Goal: Task Accomplishment & Management: Use online tool/utility

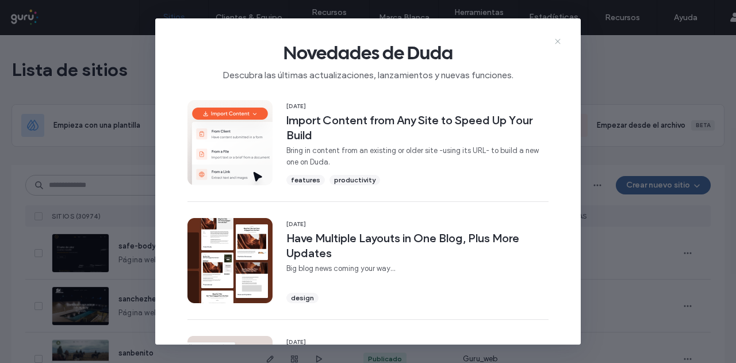
click at [558, 37] on icon at bounding box center [557, 41] width 9 height 9
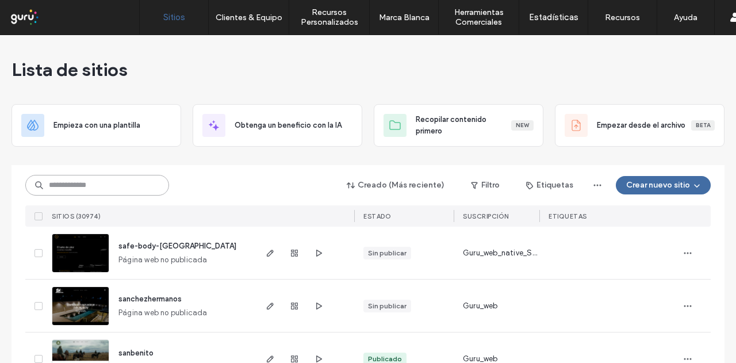
click at [79, 177] on input at bounding box center [97, 185] width 144 height 21
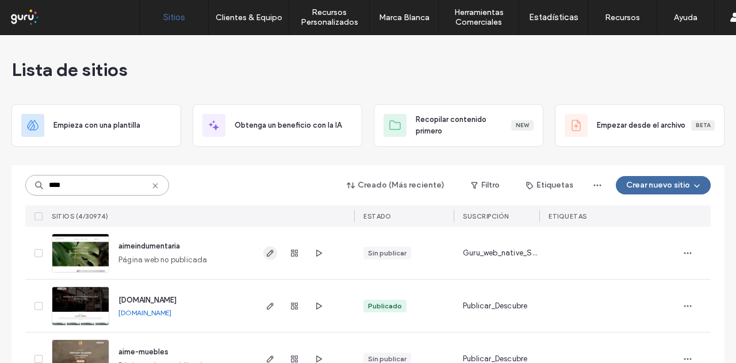
type input "****"
click at [268, 248] on icon "button" at bounding box center [270, 252] width 9 height 9
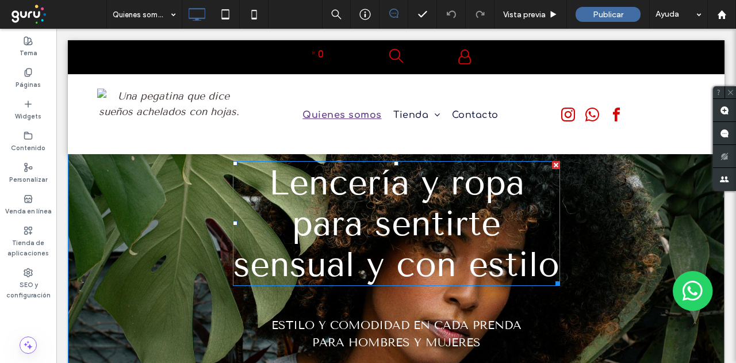
scroll to position [58, 0]
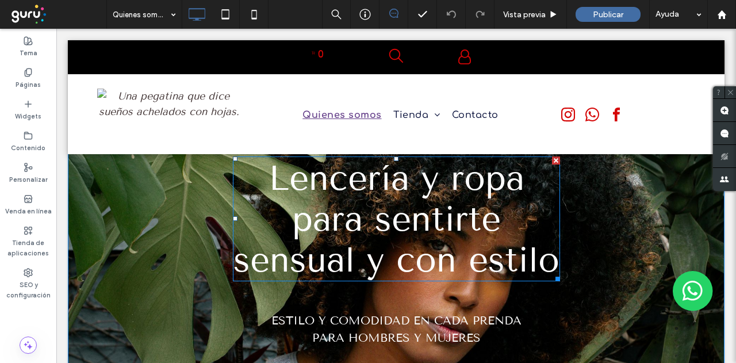
click at [333, 202] on span "Lencería y ropa para sentirte sensual y con estilo" at bounding box center [396, 219] width 326 height 122
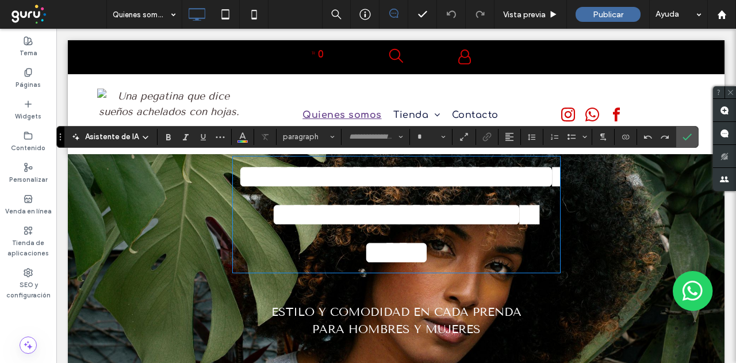
type input "**********"
type input "**"
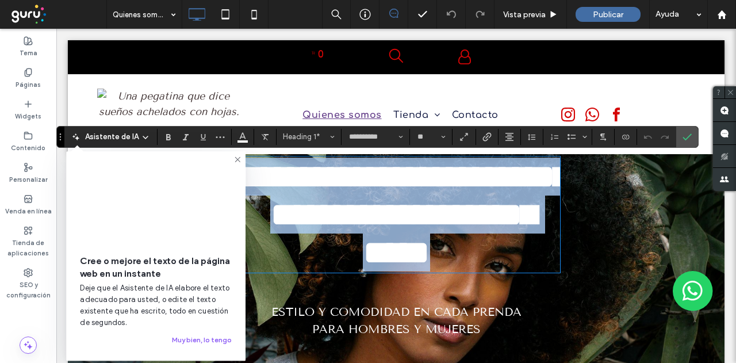
click at [277, 182] on span "**********" at bounding box center [403, 214] width 332 height 110
paste div
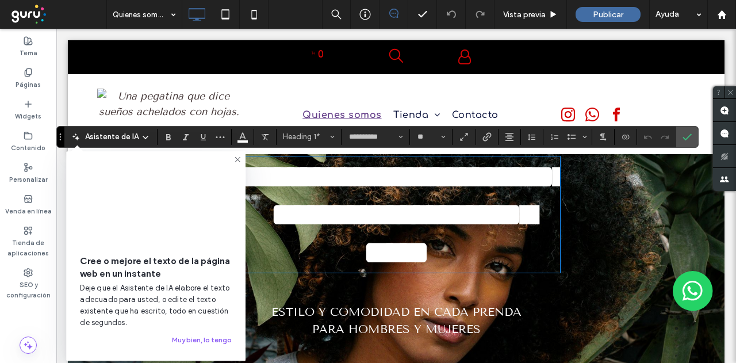
scroll to position [0, 0]
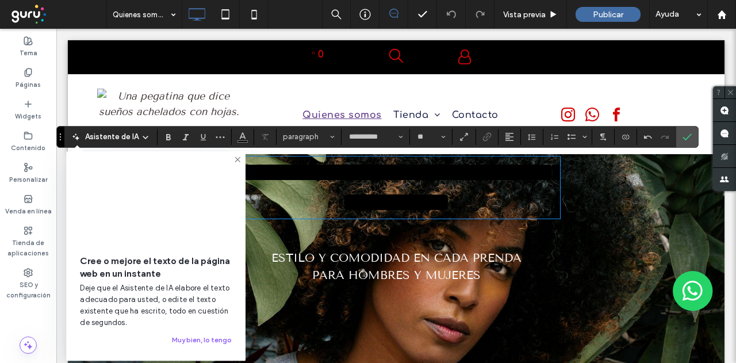
type input "**"
click at [274, 173] on span "**********" at bounding box center [402, 187] width 328 height 57
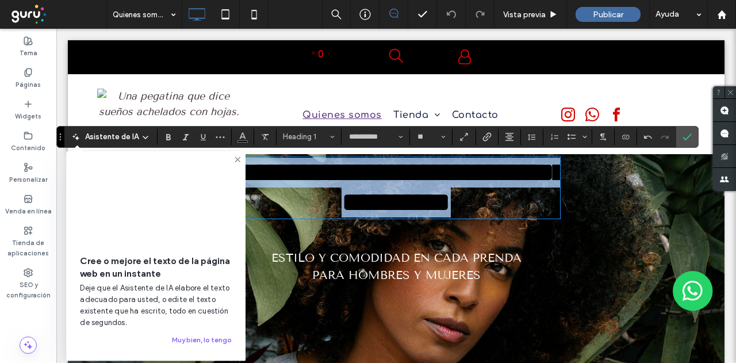
click at [274, 173] on span "**********" at bounding box center [402, 187] width 328 height 57
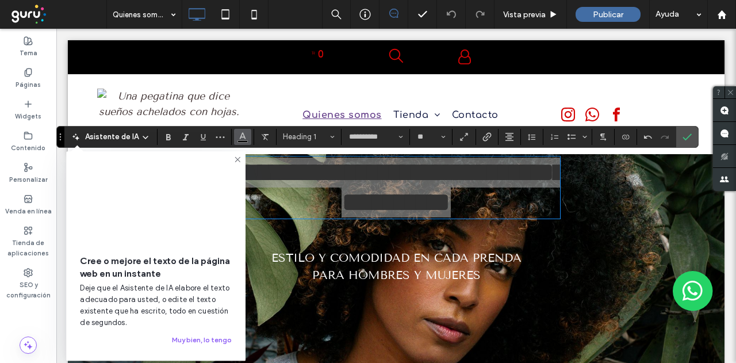
click at [244, 139] on icon "Color" at bounding box center [242, 135] width 9 height 9
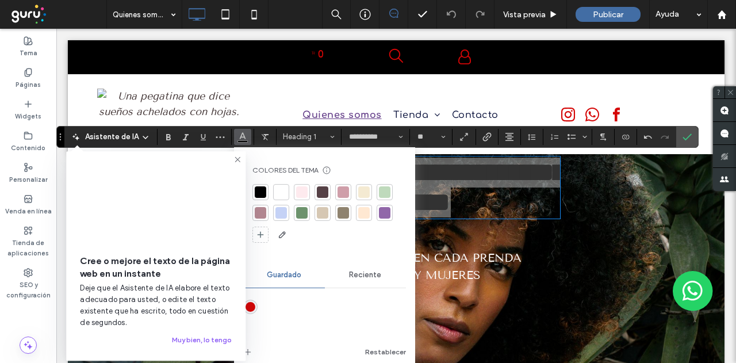
click at [277, 192] on div at bounding box center [281, 192] width 12 height 12
click at [683, 131] on span "Confirmar" at bounding box center [685, 137] width 5 height 21
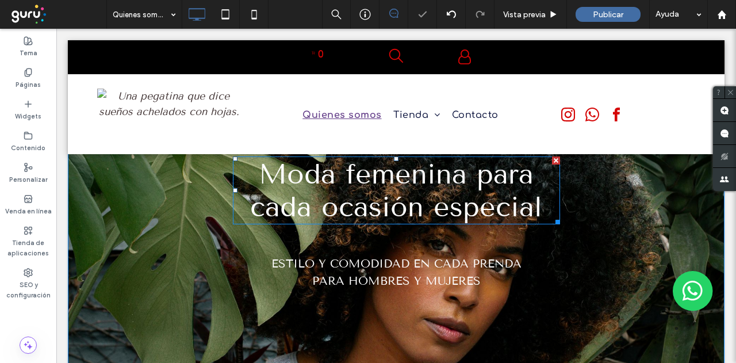
click at [307, 180] on span "Moda femenina para cada ocasión especial" at bounding box center [396, 191] width 292 height 66
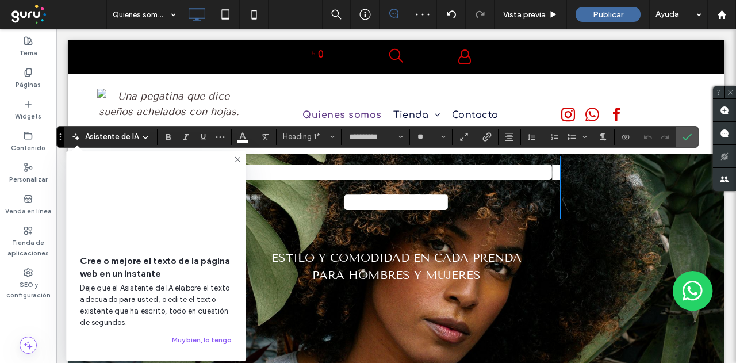
click at [283, 212] on span "**********" at bounding box center [402, 187] width 328 height 57
drag, startPoint x: 235, startPoint y: 159, endPoint x: 221, endPoint y: 154, distance: 15.0
click at [235, 159] on icon at bounding box center [237, 159] width 9 height 9
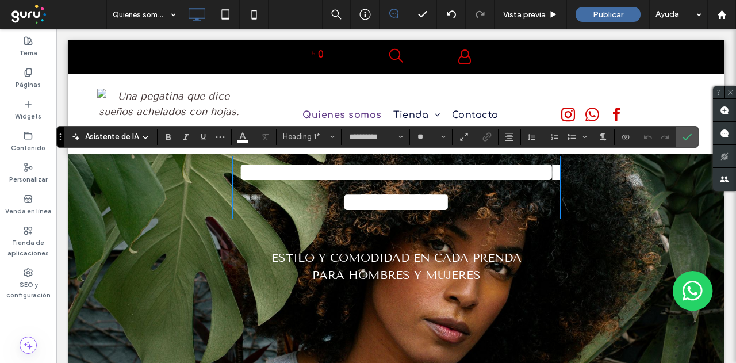
click at [251, 183] on h1 "**********" at bounding box center [396, 188] width 327 height 60
click at [258, 177] on span "**********" at bounding box center [402, 187] width 328 height 57
click at [251, 209] on span "**********" at bounding box center [402, 187] width 328 height 57
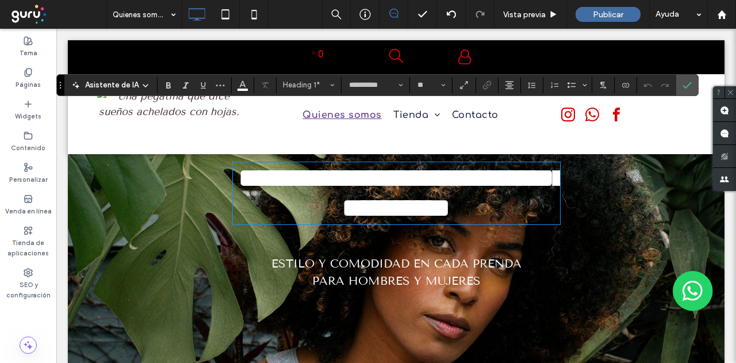
scroll to position [115, 0]
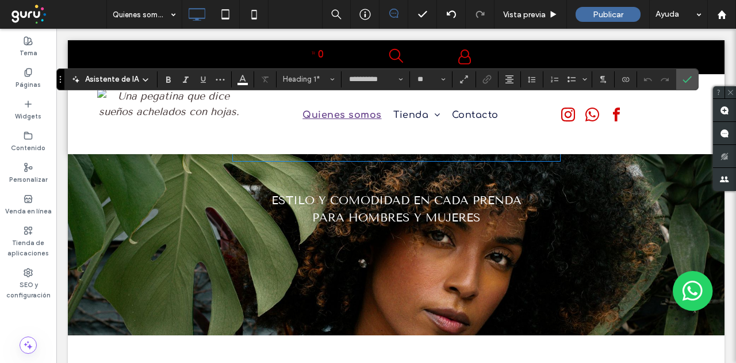
click at [312, 201] on span "estilo y comodidad en cada prenda para hombres y mujeres" at bounding box center [396, 208] width 250 height 31
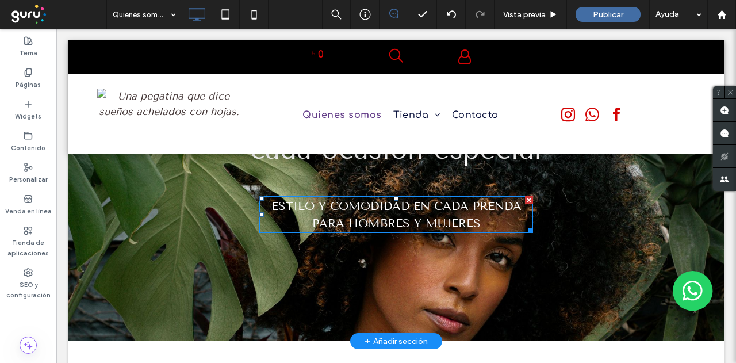
click at [282, 201] on span "estilo y comodidad en cada prenda para hombres y mujeres" at bounding box center [396, 214] width 250 height 31
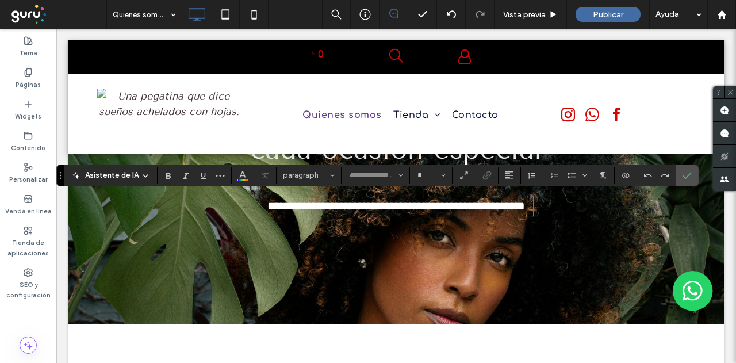
type input "**********"
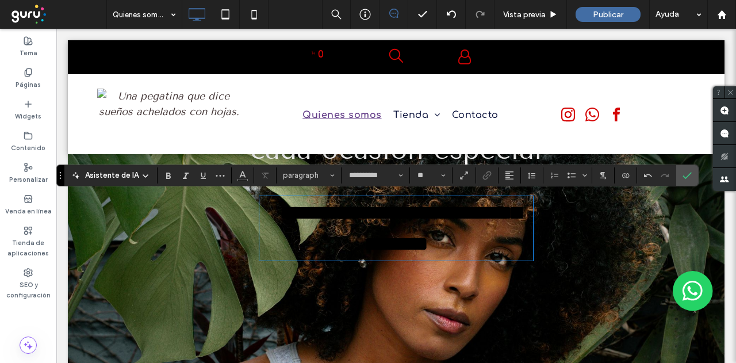
scroll to position [0, 0]
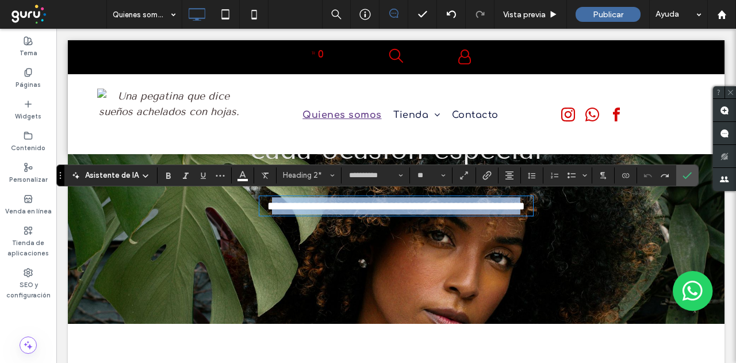
drag, startPoint x: 274, startPoint y: 204, endPoint x: 472, endPoint y: 228, distance: 199.2
click at [472, 212] on span "**********" at bounding box center [396, 206] width 258 height 12
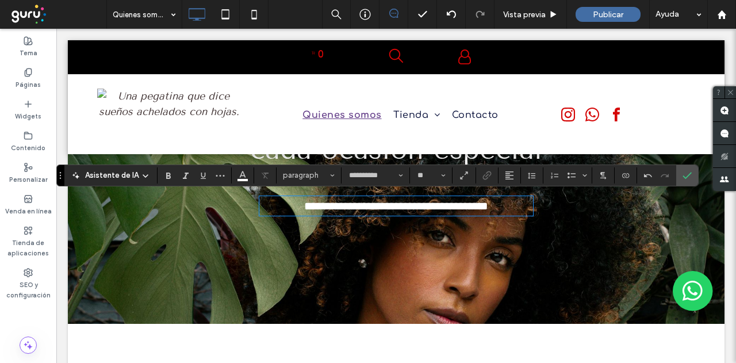
type input "**"
click at [307, 205] on span "**********" at bounding box center [396, 206] width 179 height 12
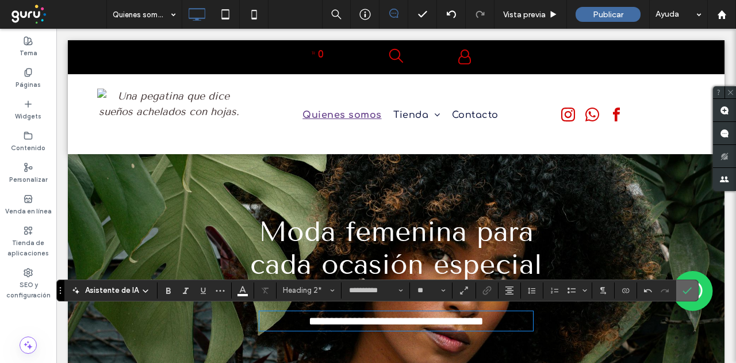
click at [684, 288] on icon "Confirmar" at bounding box center [687, 290] width 9 height 9
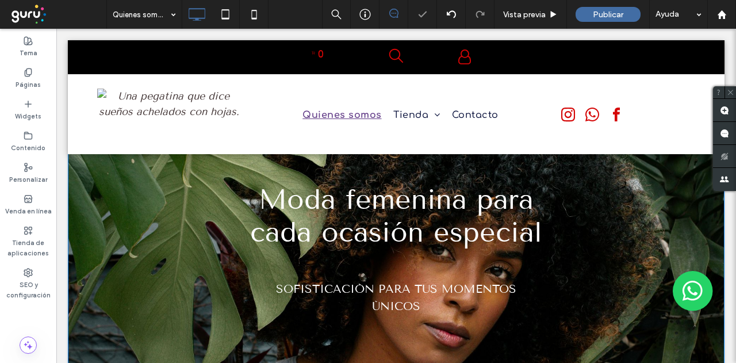
scroll to position [58, 0]
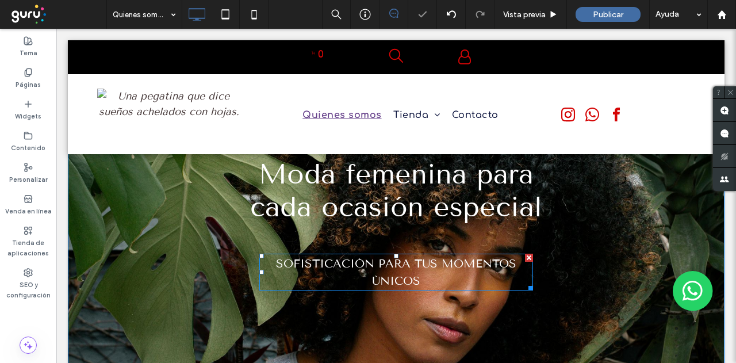
click at [349, 264] on span "sofisticación para tus momentos únicos" at bounding box center [396, 271] width 240 height 31
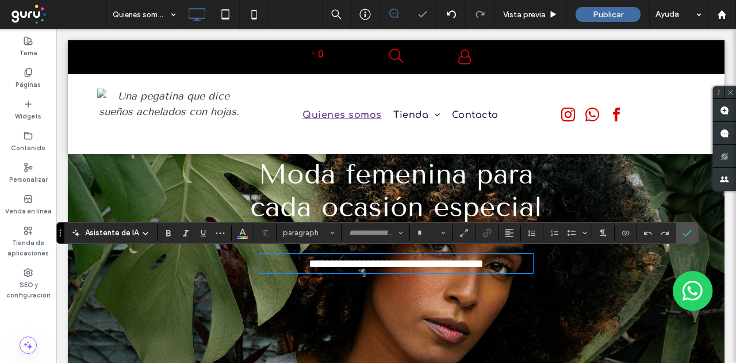
type input "**********"
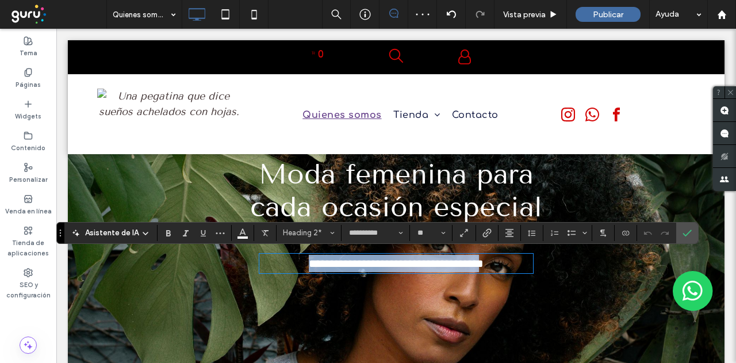
drag, startPoint x: 273, startPoint y: 261, endPoint x: 398, endPoint y: 275, distance: 126.1
click at [407, 269] on span "**********" at bounding box center [396, 264] width 175 height 12
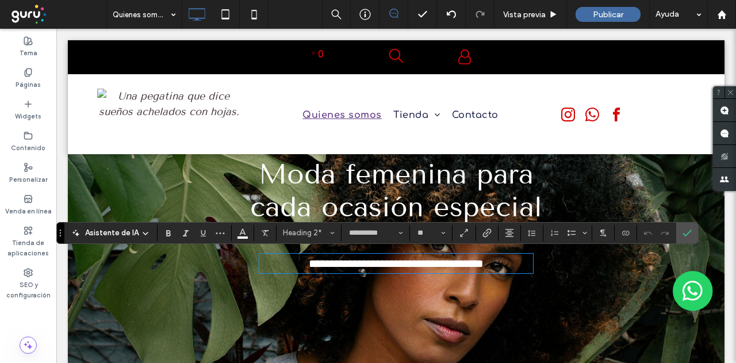
scroll to position [0, 0]
type input "**"
click at [683, 233] on icon "Confirmar" at bounding box center [687, 232] width 9 height 9
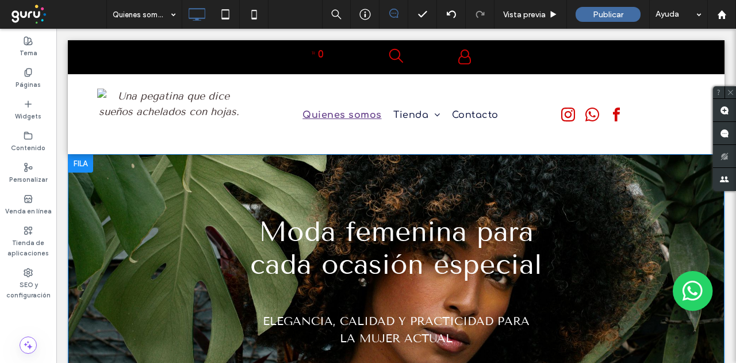
click at [86, 157] on div at bounding box center [80, 163] width 25 height 18
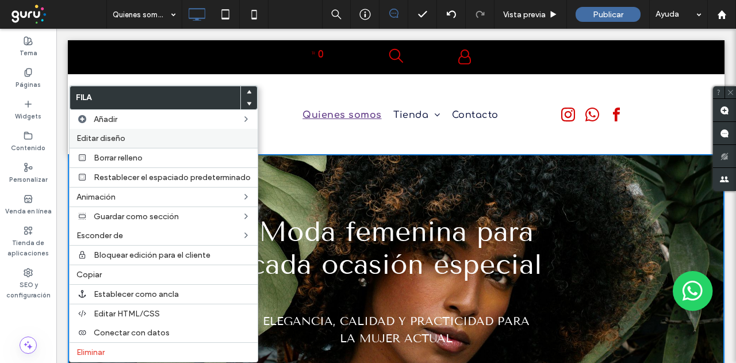
click at [115, 139] on span "Editar diseño" at bounding box center [100, 138] width 49 height 10
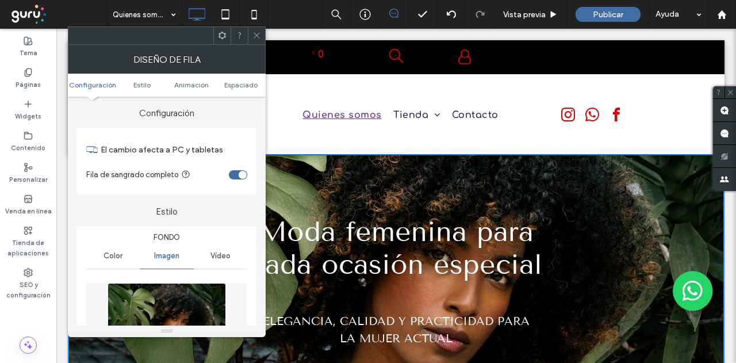
scroll to position [115, 0]
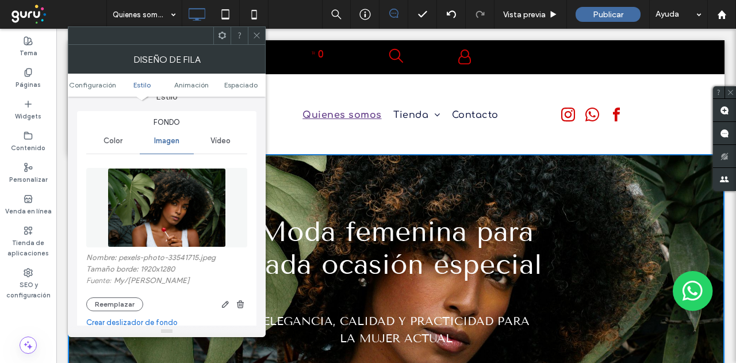
click at [181, 202] on img at bounding box center [167, 207] width 118 height 79
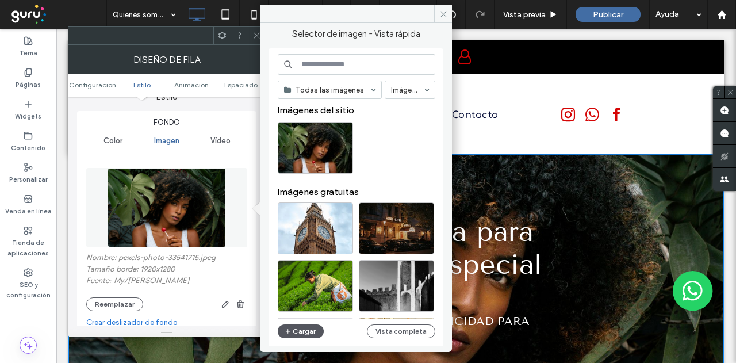
click at [297, 326] on button "Cargar" at bounding box center [301, 331] width 46 height 14
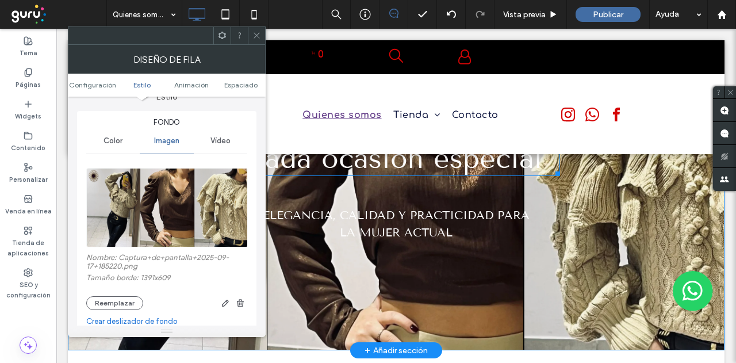
scroll to position [0, 0]
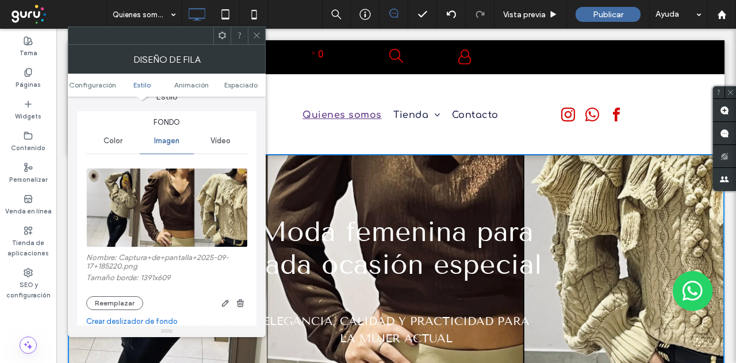
click at [258, 32] on icon at bounding box center [256, 35] width 9 height 9
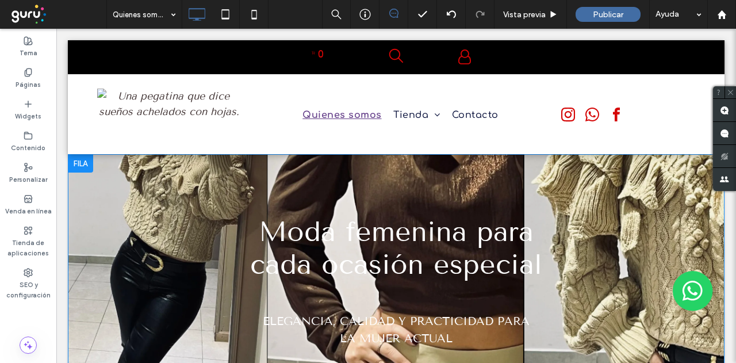
click at [82, 157] on div at bounding box center [80, 163] width 25 height 18
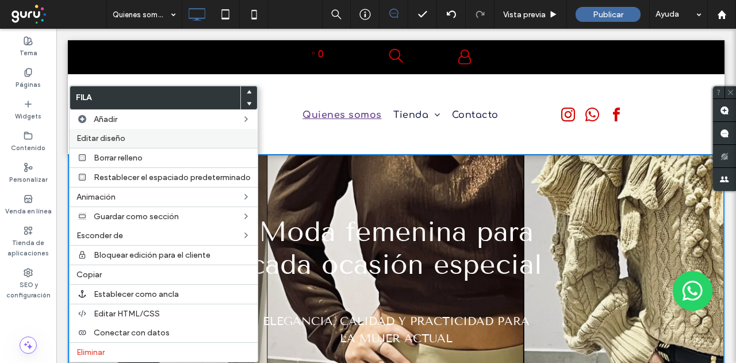
click at [114, 133] on span "Editar diseño" at bounding box center [100, 138] width 49 height 10
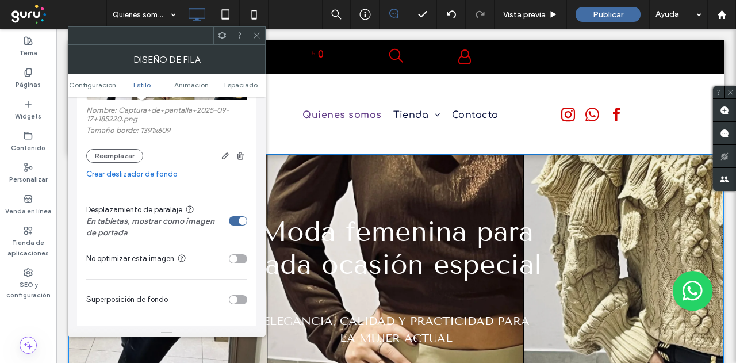
scroll to position [288, 0]
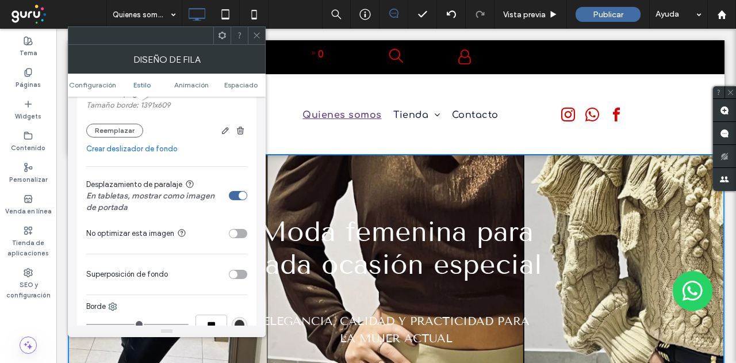
click at [233, 274] on div "toggle" at bounding box center [233, 274] width 8 height 8
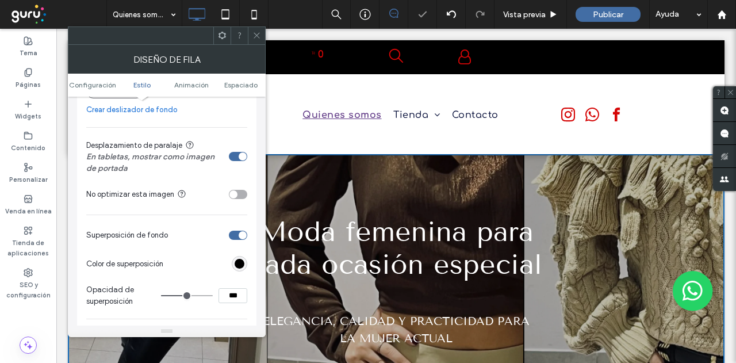
scroll to position [345, 0]
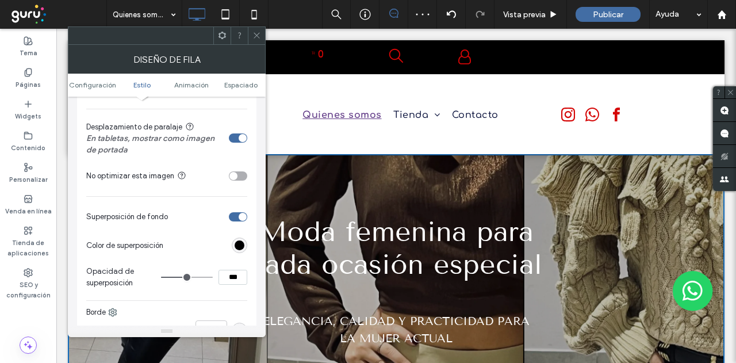
type input "**"
type input "***"
type input "**"
type input "***"
type input "**"
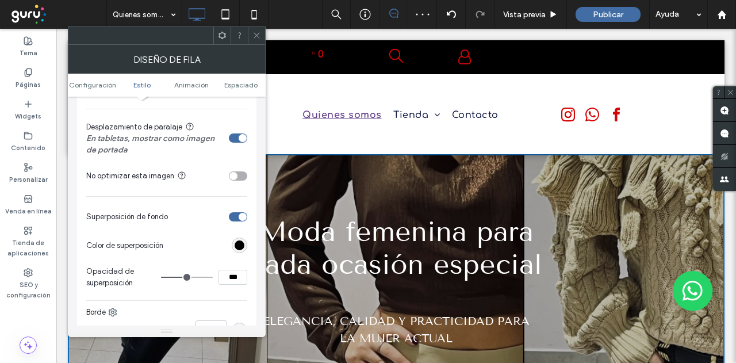
type input "***"
click at [189, 278] on input "range" at bounding box center [187, 277] width 52 height 1
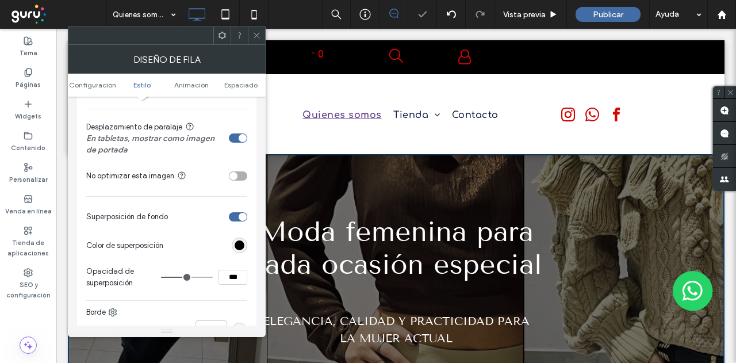
type input "**"
type input "***"
type input "**"
type input "***"
type input "**"
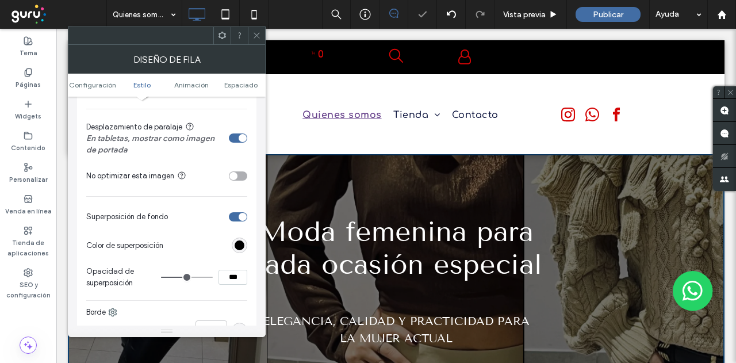
type input "***"
click at [186, 278] on input "range" at bounding box center [187, 277] width 52 height 1
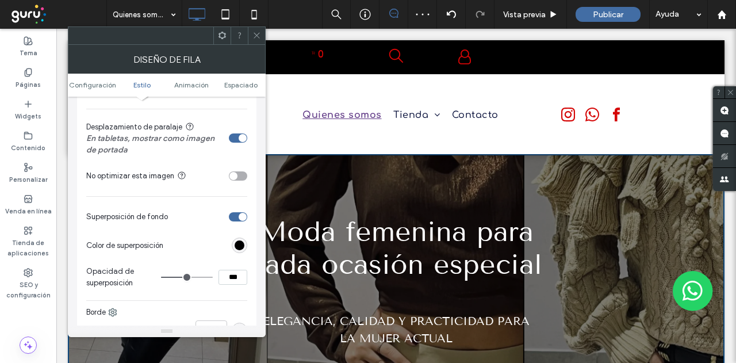
type input "**"
type input "***"
type input "**"
type input "***"
click at [185, 278] on input "range" at bounding box center [187, 277] width 52 height 1
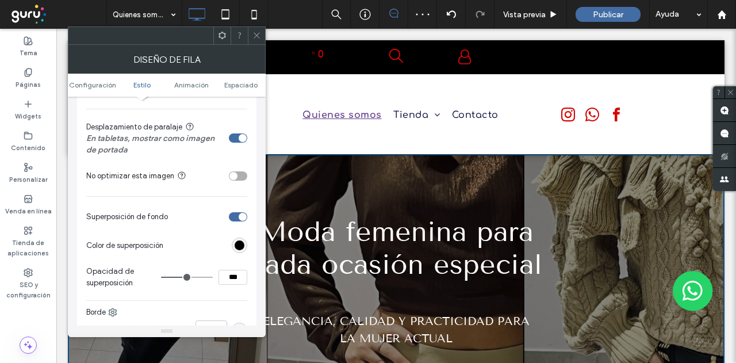
type input "**"
type input "***"
type input "**"
click at [184, 278] on input "range" at bounding box center [187, 277] width 52 height 1
click at [256, 37] on icon at bounding box center [256, 35] width 9 height 9
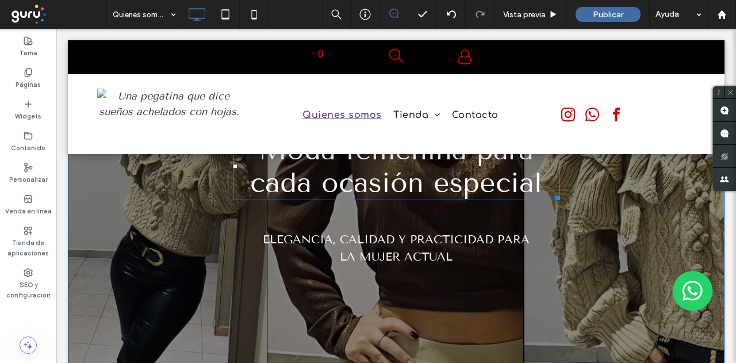
scroll to position [0, 0]
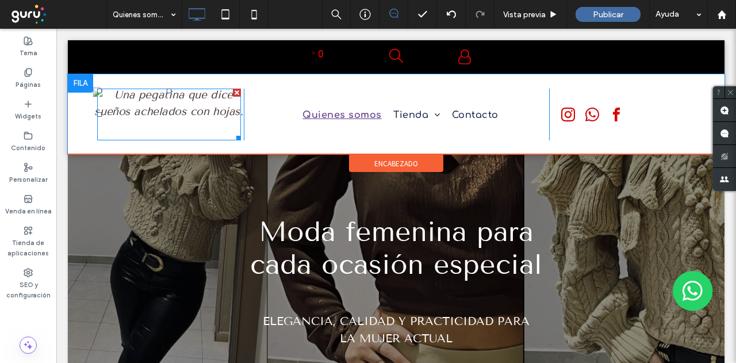
click at [160, 106] on img at bounding box center [169, 114] width 152 height 55
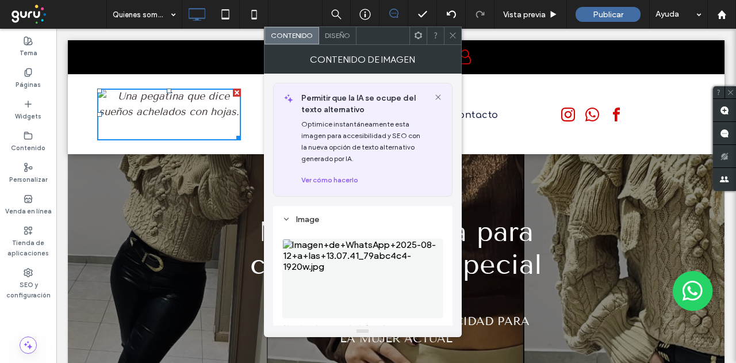
click at [338, 36] on span "Diseño" at bounding box center [337, 35] width 25 height 9
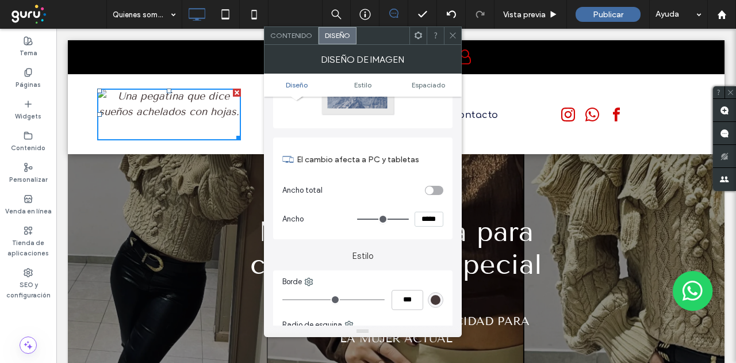
scroll to position [58, 0]
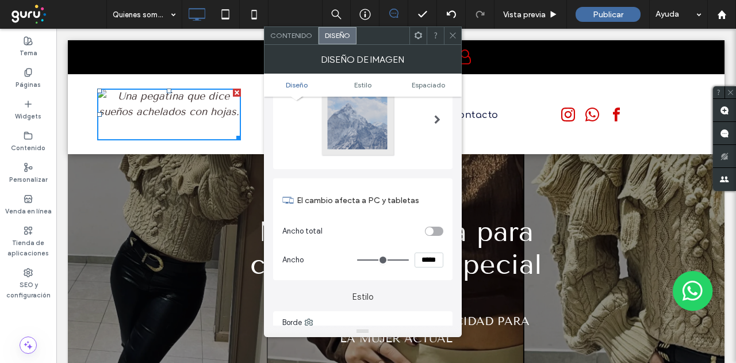
click at [294, 32] on span "Contenido" at bounding box center [291, 35] width 42 height 9
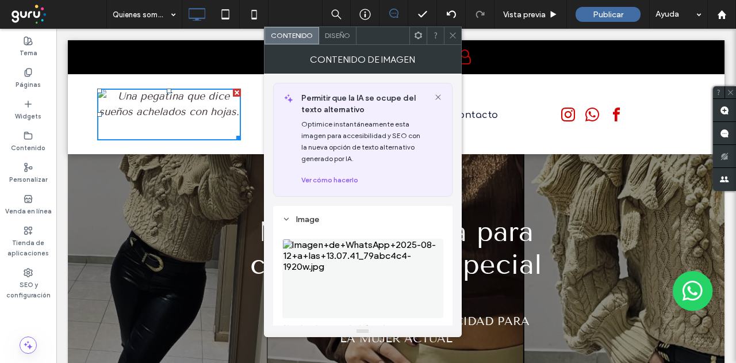
click at [316, 259] on img at bounding box center [362, 278] width 161 height 79
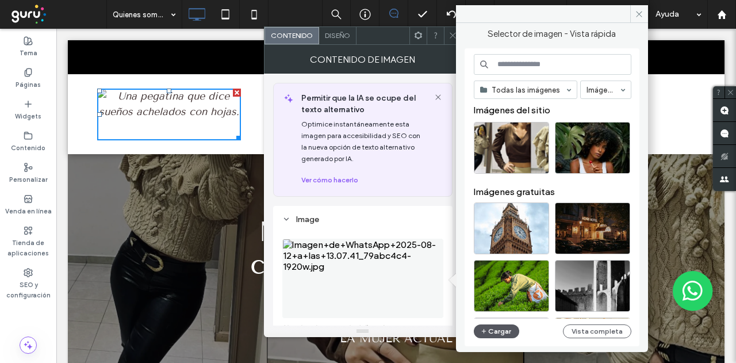
click at [493, 330] on button "Cargar" at bounding box center [497, 331] width 46 height 14
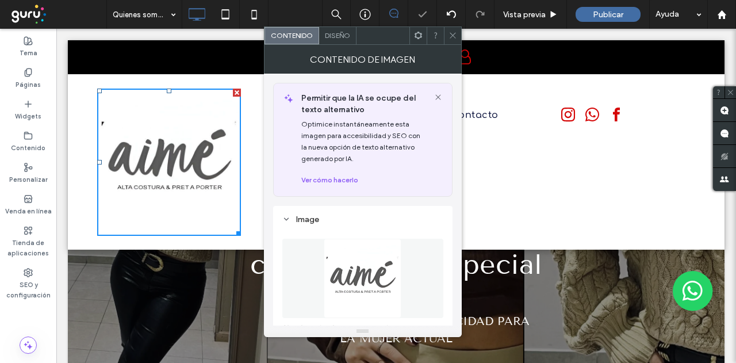
click at [452, 36] on icon at bounding box center [453, 35] width 9 height 9
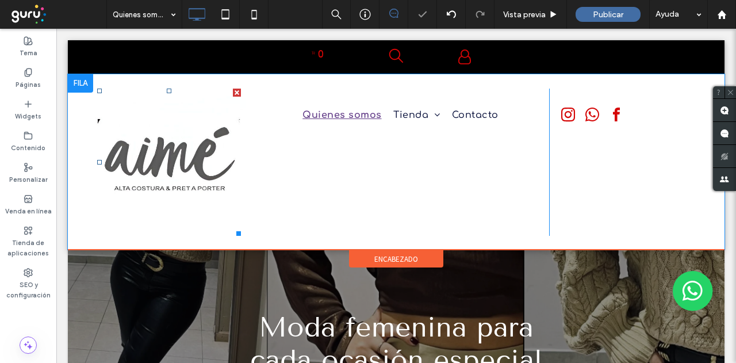
click at [188, 156] on img at bounding box center [169, 163] width 152 height 156
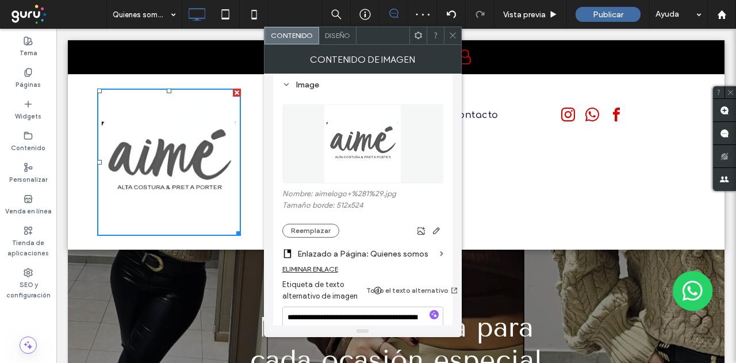
scroll to position [173, 0]
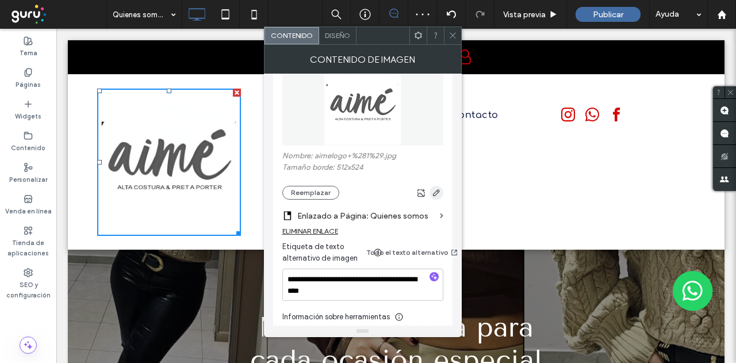
click at [439, 193] on use "button" at bounding box center [435, 192] width 7 height 7
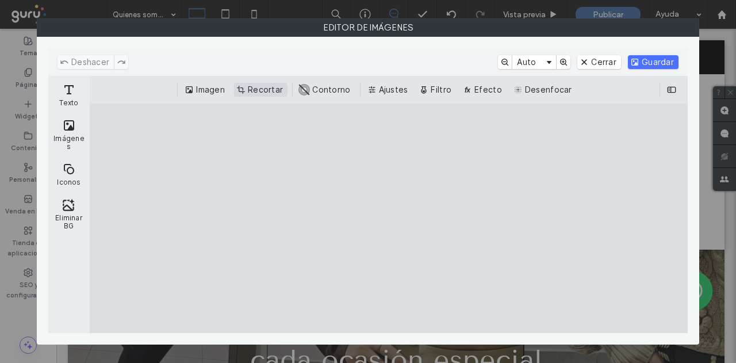
click at [261, 89] on button "Recortar" at bounding box center [260, 90] width 53 height 14
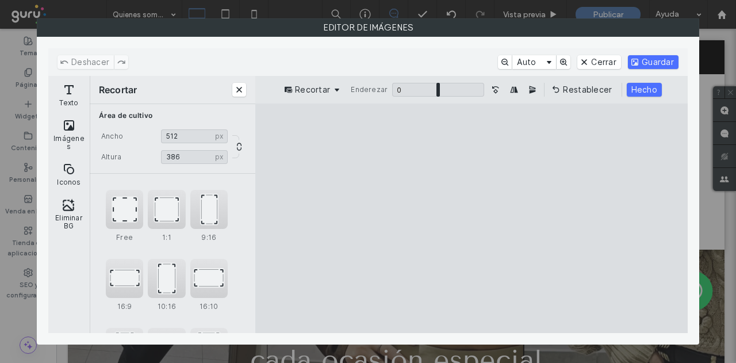
drag, startPoint x: 473, startPoint y: 125, endPoint x: 468, endPoint y: 174, distance: 49.2
click at [472, 218] on cesdk-canvas "Lienzo del editor" at bounding box center [472, 218] width 0 height 0
type input "***"
drag, startPoint x: 473, startPoint y: 326, endPoint x: 476, endPoint y: 236, distance: 89.2
click at [472, 218] on cesdk-canvas "Lienzo del editor" at bounding box center [472, 218] width 0 height 0
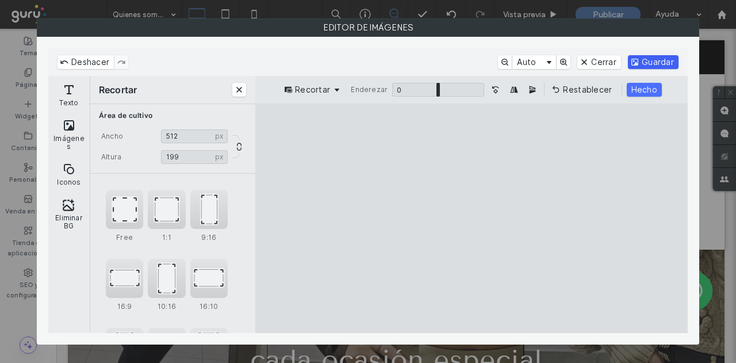
click at [654, 56] on button "Guardar" at bounding box center [653, 62] width 51 height 14
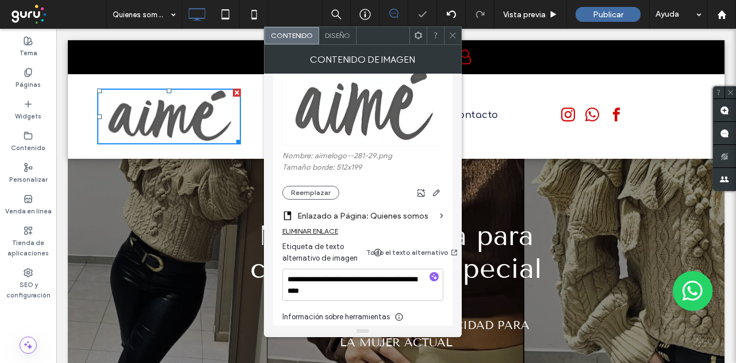
click at [454, 34] on icon at bounding box center [453, 35] width 9 height 9
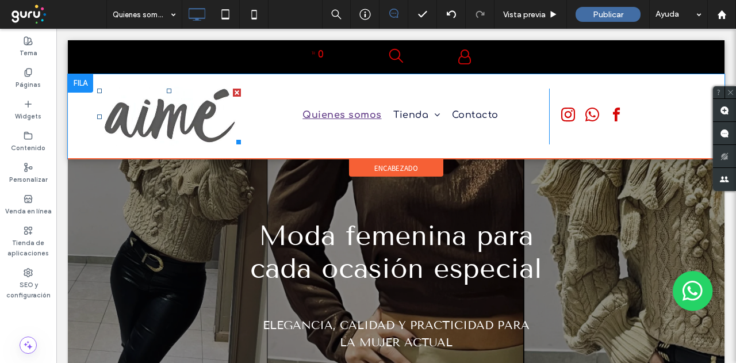
click at [171, 114] on img at bounding box center [169, 116] width 152 height 59
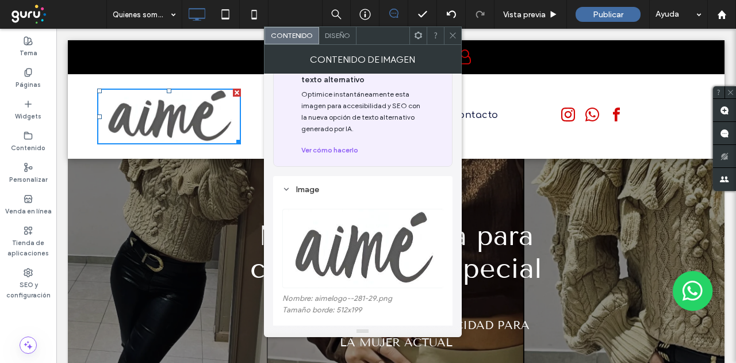
scroll to position [13, 0]
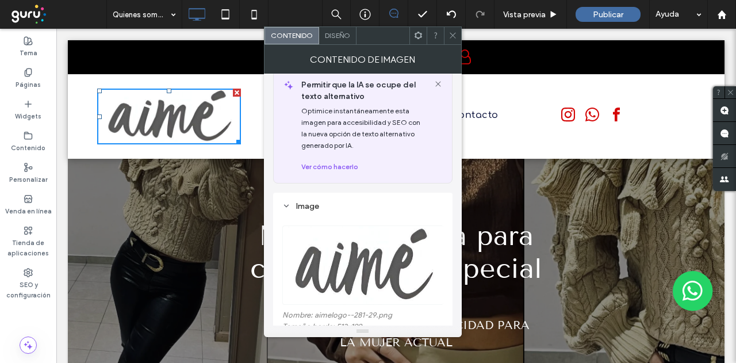
click at [453, 35] on use at bounding box center [453, 36] width 6 height 6
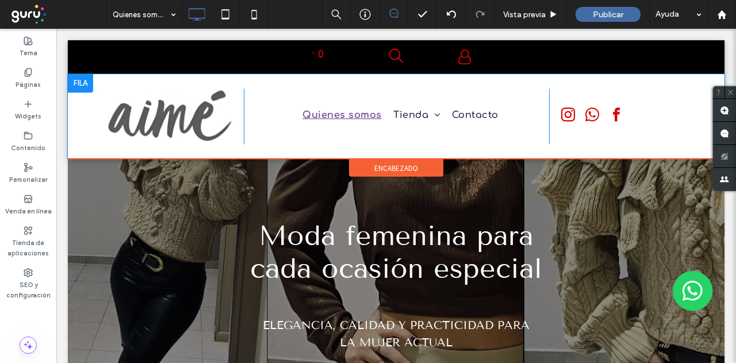
click at [344, 143] on div "Quienes somos Tienda NIÑOS LENCERIA DEPORTIVO Contacto Click To Paste" at bounding box center [396, 117] width 305 height 56
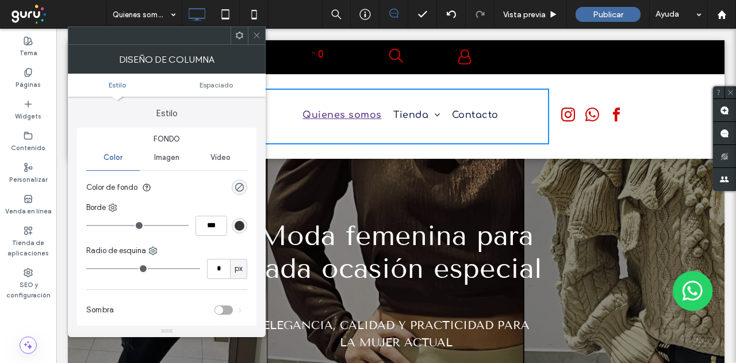
click at [257, 35] on use at bounding box center [257, 36] width 6 height 6
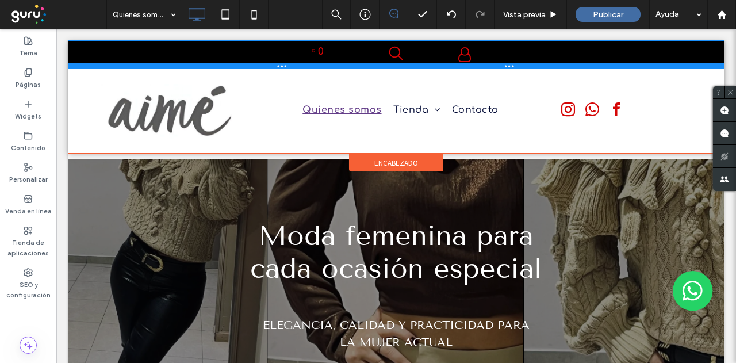
drag, startPoint x: 195, startPoint y: 71, endPoint x: 196, endPoint y: 63, distance: 8.7
click at [196, 63] on div at bounding box center [396, 66] width 657 height 6
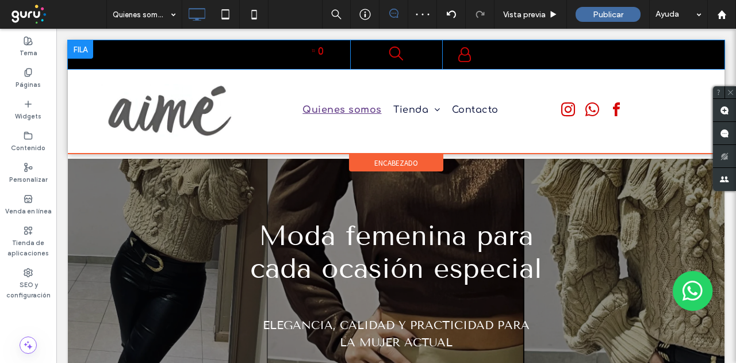
click at [217, 54] on div "0 Click To Paste" at bounding box center [235, 54] width 230 height 29
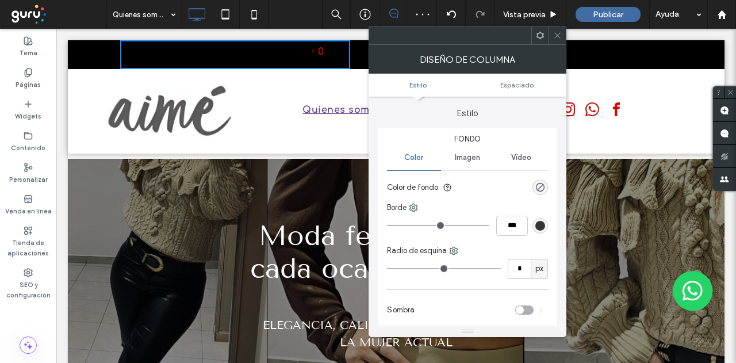
click at [66, 14] on span at bounding box center [58, 14] width 98 height 23
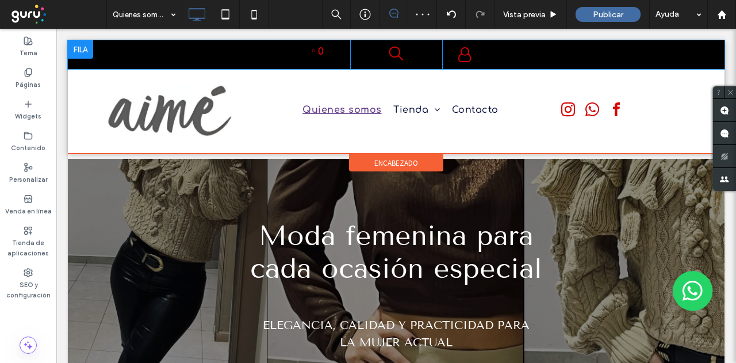
click at [97, 51] on div "0 Click To Paste Click To Paste Click To Paste" at bounding box center [396, 54] width 657 height 29
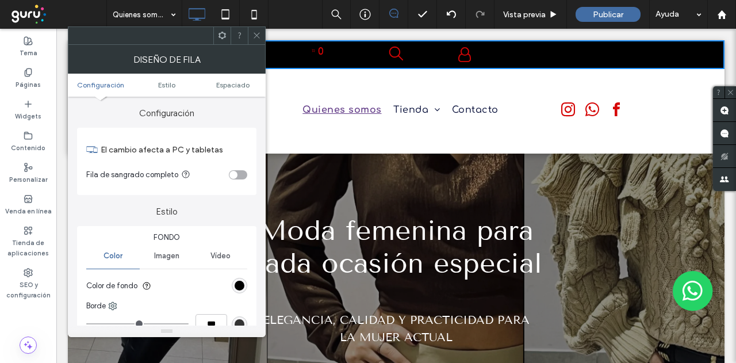
click at [263, 36] on div at bounding box center [256, 35] width 17 height 17
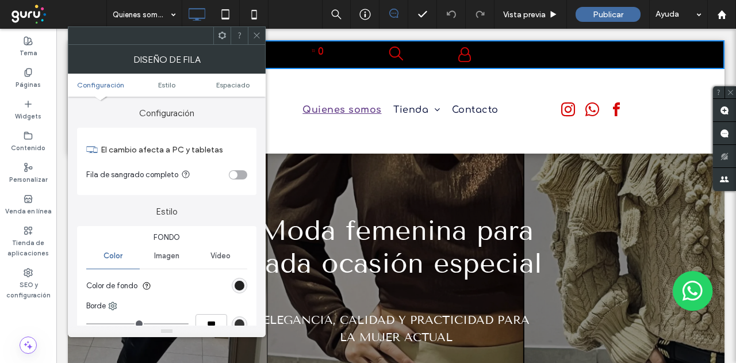
click at [239, 284] on div "rgb(0, 0, 0)" at bounding box center [240, 286] width 10 height 10
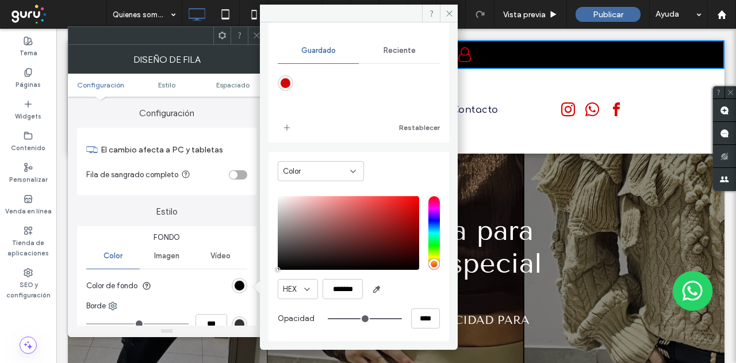
scroll to position [117, 0]
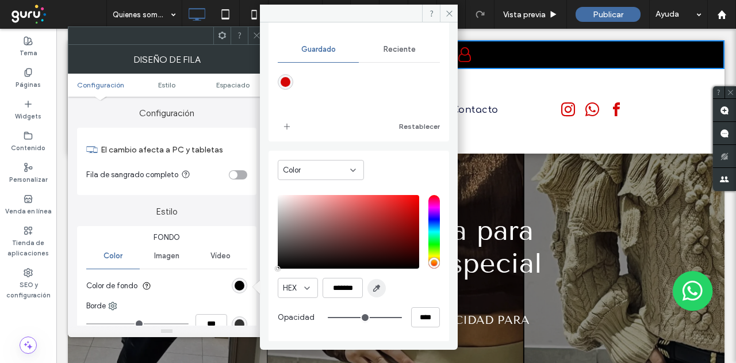
click at [375, 289] on use "button" at bounding box center [377, 288] width 6 height 6
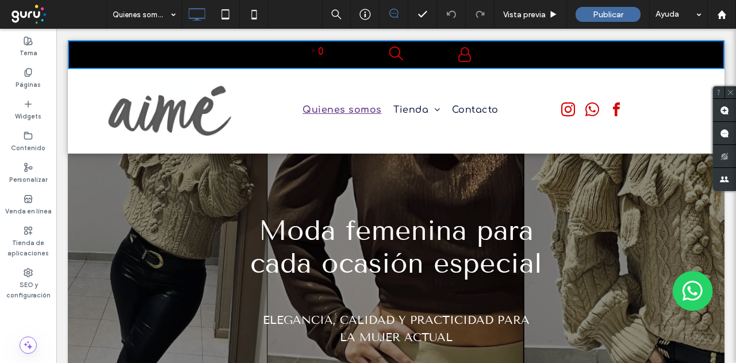
type input "*******"
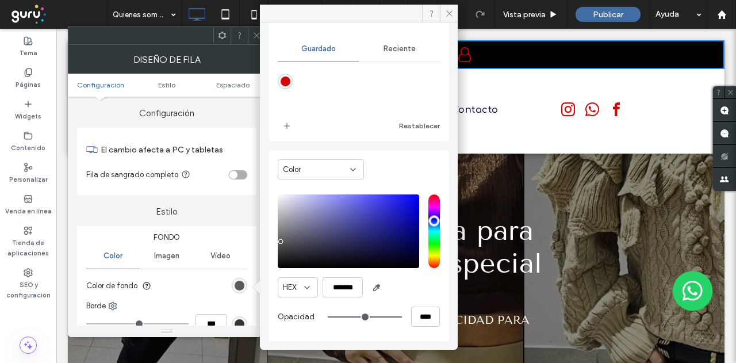
scroll to position [116, 0]
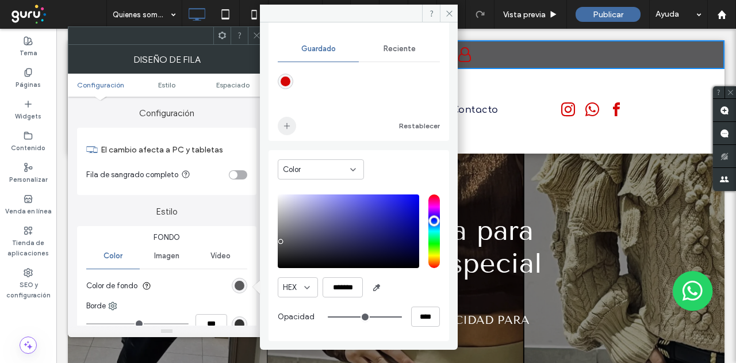
click at [287, 124] on icon "add color" at bounding box center [286, 125] width 9 height 9
click at [420, 124] on button "Restablecer" at bounding box center [419, 126] width 41 height 14
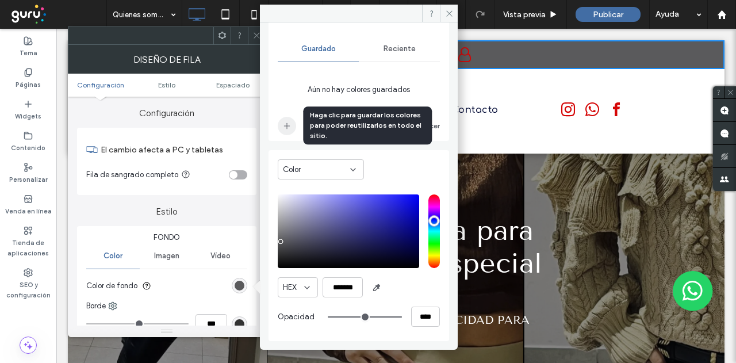
click at [288, 125] on use "add color" at bounding box center [287, 126] width 6 height 6
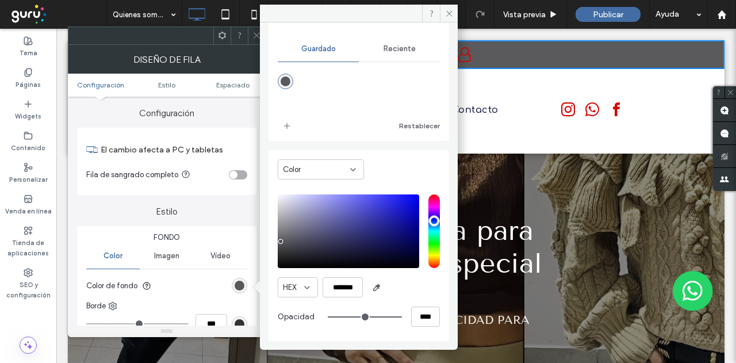
drag, startPoint x: 451, startPoint y: 12, endPoint x: 445, endPoint y: 13, distance: 5.9
click at [451, 12] on icon at bounding box center [449, 13] width 9 height 9
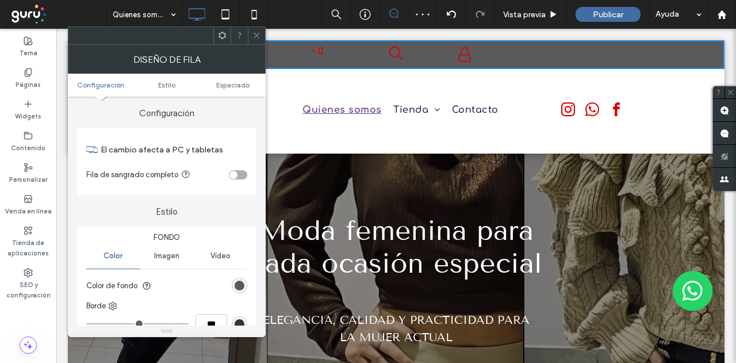
click at [256, 34] on use at bounding box center [257, 36] width 6 height 6
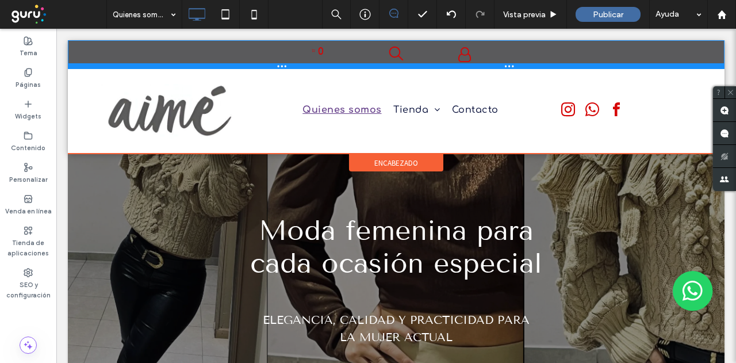
drag, startPoint x: 496, startPoint y: 67, endPoint x: 553, endPoint y: 84, distance: 59.3
click at [497, 55] on div "0 Click To Paste Click To Paste Click To Paste" at bounding box center [396, 54] width 657 height 29
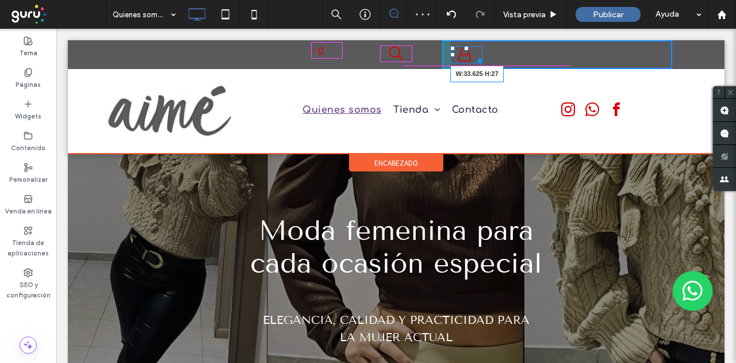
drag, startPoint x: 474, startPoint y: 60, endPoint x: 533, endPoint y: 87, distance: 65.4
click at [468, 53] on div "W:33.625 H:27 Click To Paste" at bounding box center [557, 54] width 230 height 29
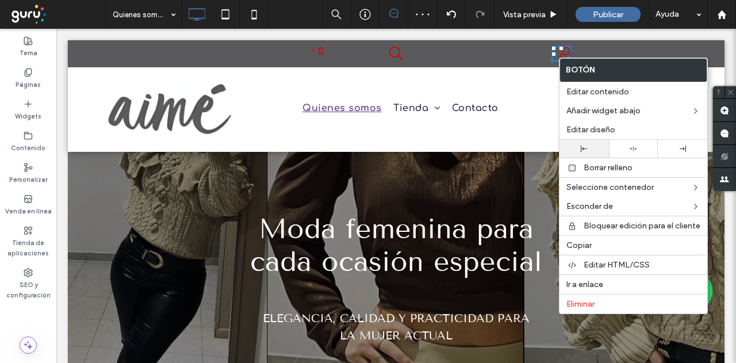
click at [583, 146] on use at bounding box center [584, 148] width 6 height 6
click at [498, 58] on div "Click To Paste" at bounding box center [557, 53] width 230 height 27
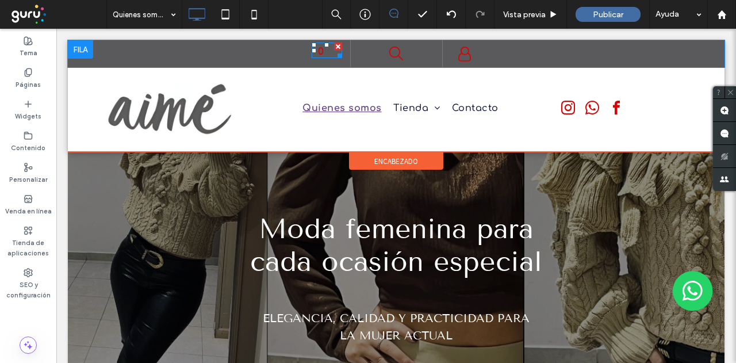
click at [315, 51] on icon at bounding box center [313, 50] width 3 height 3
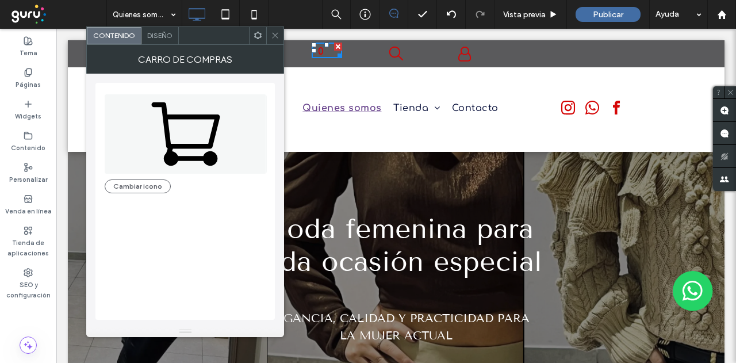
click at [167, 30] on div "Diseño" at bounding box center [159, 35] width 37 height 17
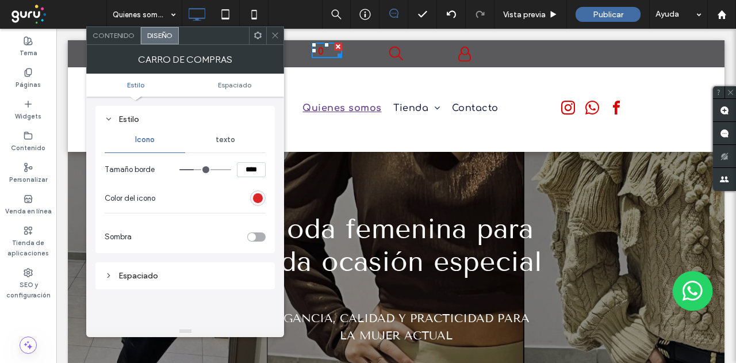
click at [255, 198] on div "rgba(213, 6, 6, 1)" at bounding box center [258, 198] width 10 height 10
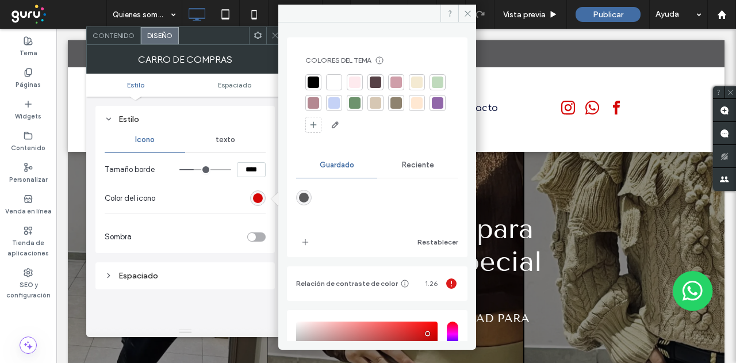
click at [334, 81] on div at bounding box center [334, 82] width 12 height 12
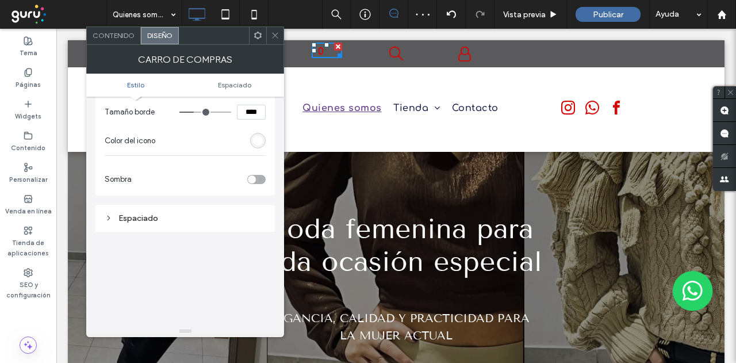
scroll to position [0, 0]
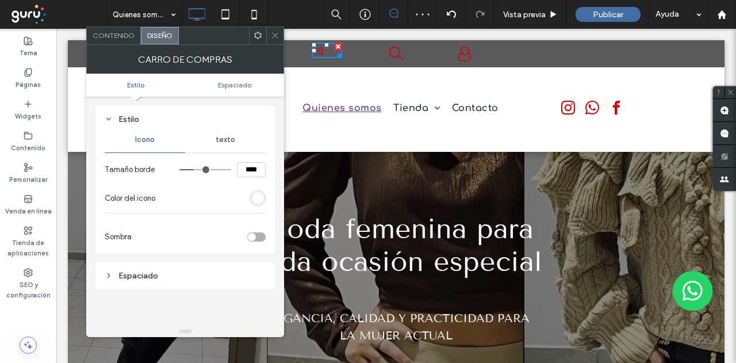
click at [224, 140] on span "texto" at bounding box center [226, 139] width 20 height 9
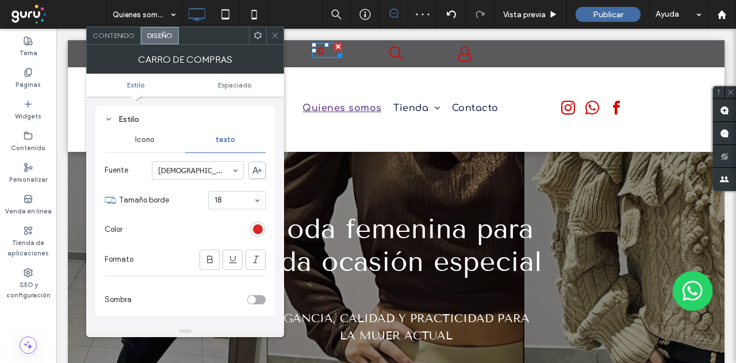
click at [260, 225] on div "rgba(213,6,6,1)" at bounding box center [258, 229] width 10 height 10
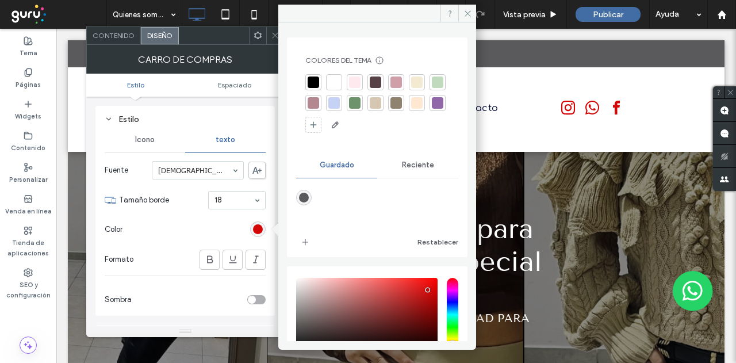
click at [333, 79] on div at bounding box center [334, 82] width 12 height 12
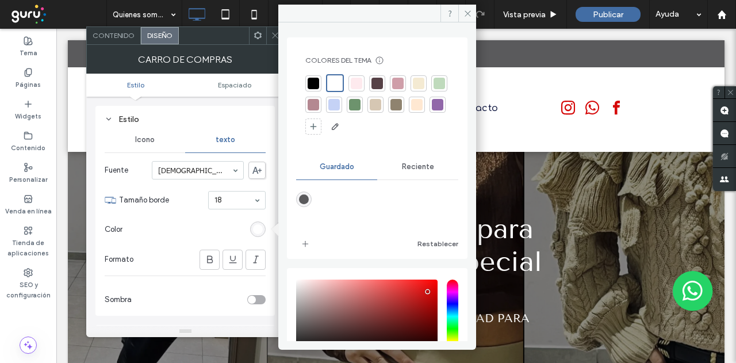
click at [273, 35] on icon at bounding box center [275, 35] width 9 height 9
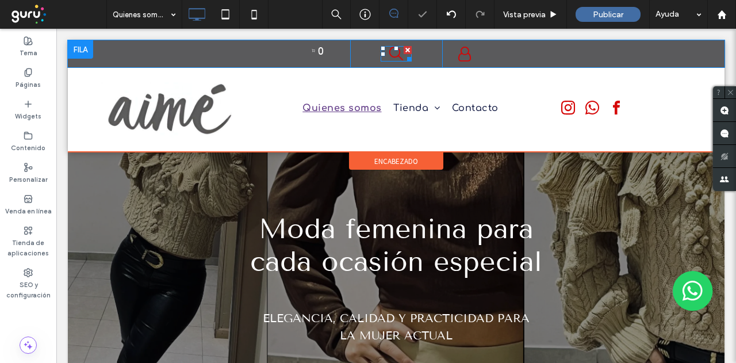
click at [384, 53] on div at bounding box center [396, 56] width 30 height 20
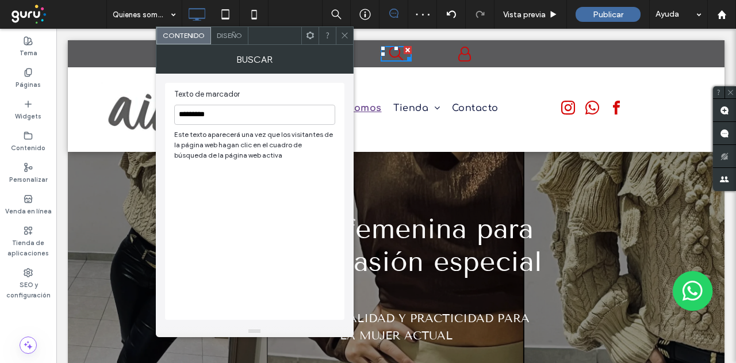
click at [232, 35] on span "Diseño" at bounding box center [229, 35] width 25 height 9
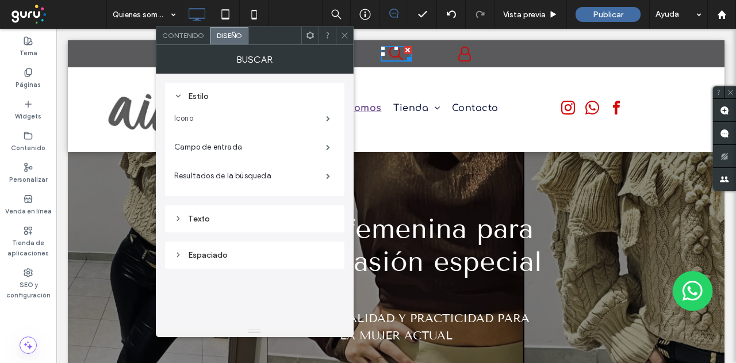
click at [213, 113] on label "Icono" at bounding box center [250, 118] width 152 height 23
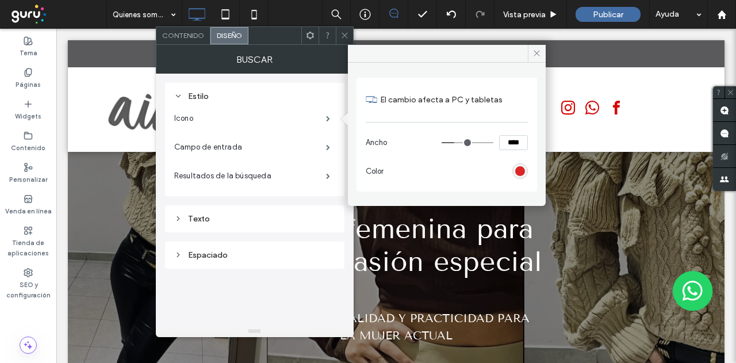
click at [517, 169] on div "rgb(213, 6, 6)" at bounding box center [520, 171] width 10 height 10
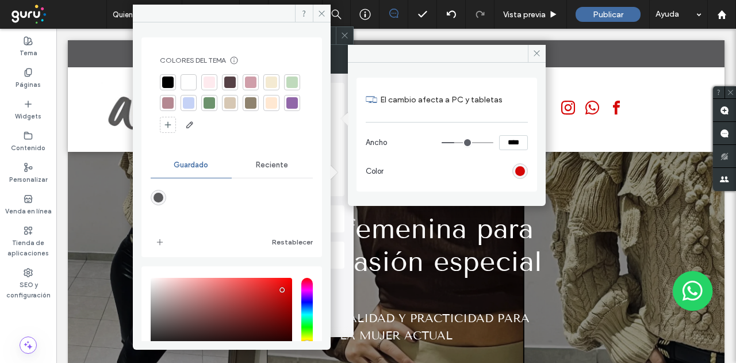
click at [186, 80] on div at bounding box center [189, 82] width 12 height 12
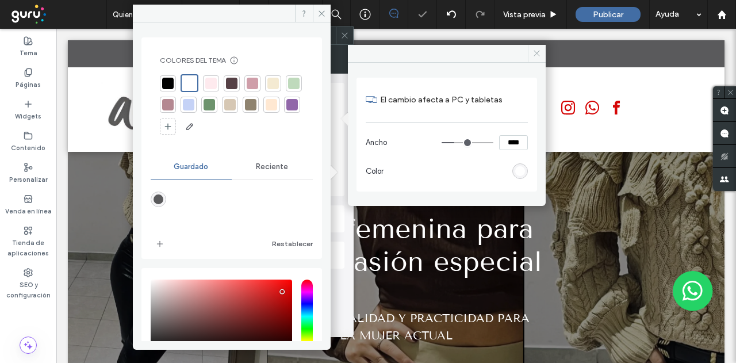
click at [536, 49] on icon at bounding box center [537, 53] width 9 height 9
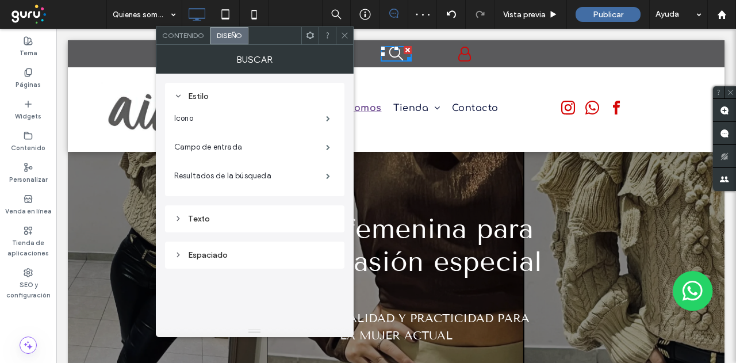
click at [344, 34] on icon at bounding box center [344, 35] width 9 height 9
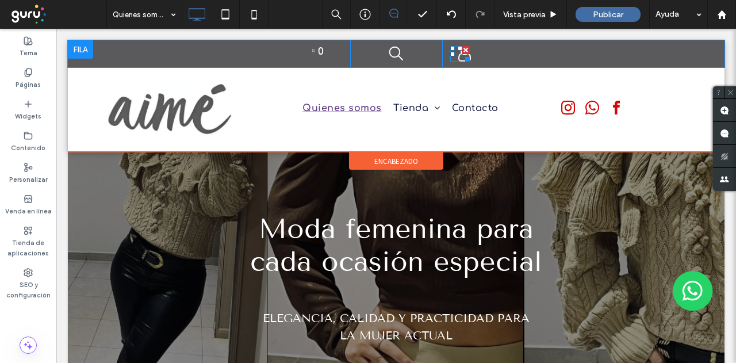
click at [451, 55] on span at bounding box center [464, 55] width 29 height 16
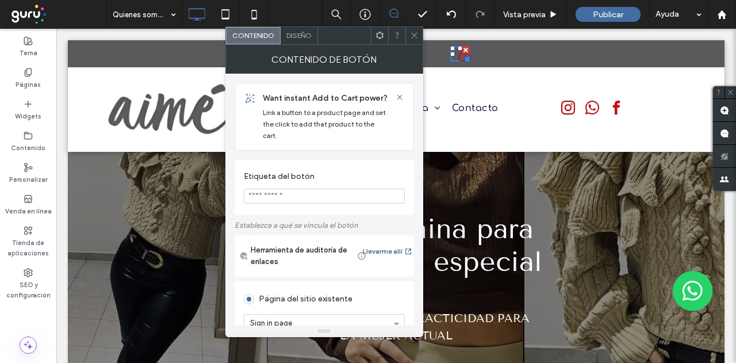
click at [300, 35] on span "Diseño" at bounding box center [298, 35] width 25 height 9
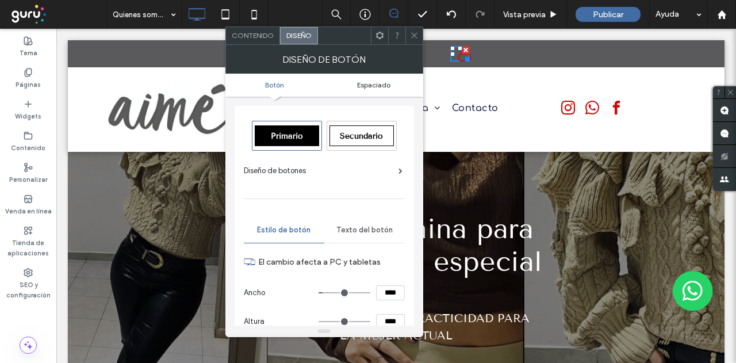
click at [372, 81] on span "Espaciado" at bounding box center [373, 85] width 33 height 9
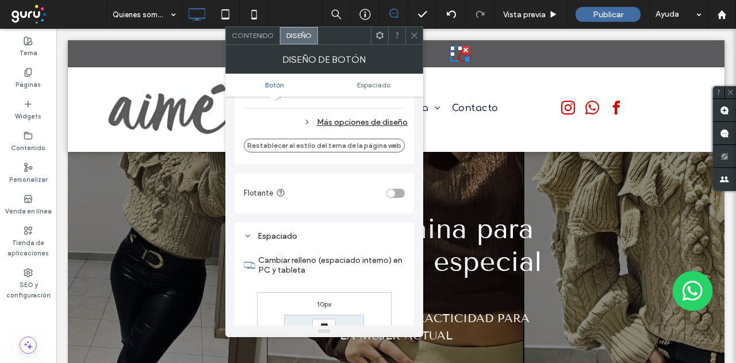
scroll to position [367, 0]
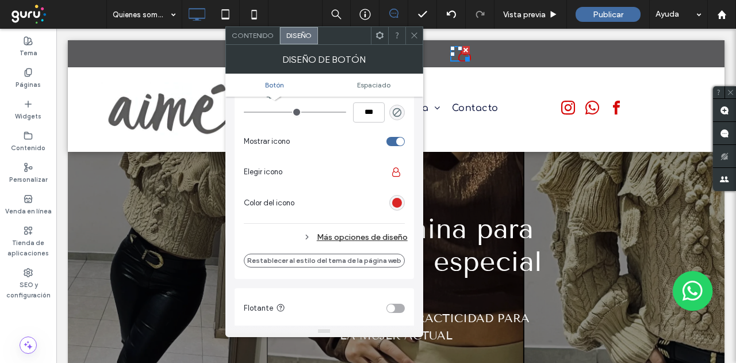
click at [397, 201] on div "rgb(213, 6, 6)" at bounding box center [397, 203] width 10 height 10
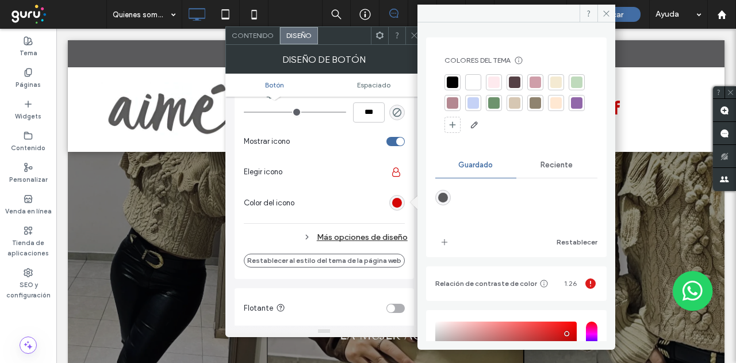
click at [477, 81] on div at bounding box center [474, 82] width 12 height 12
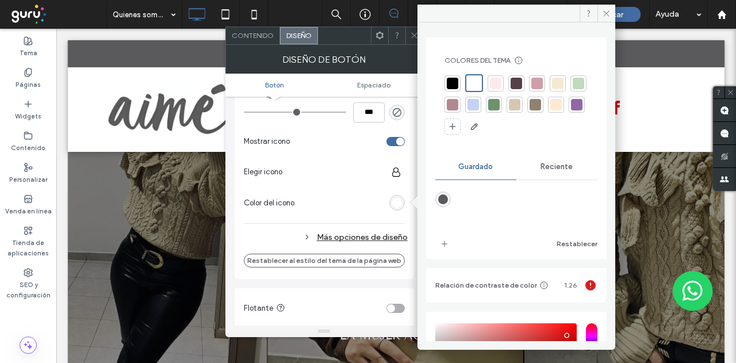
click at [338, 192] on section "Color del icono" at bounding box center [324, 203] width 161 height 29
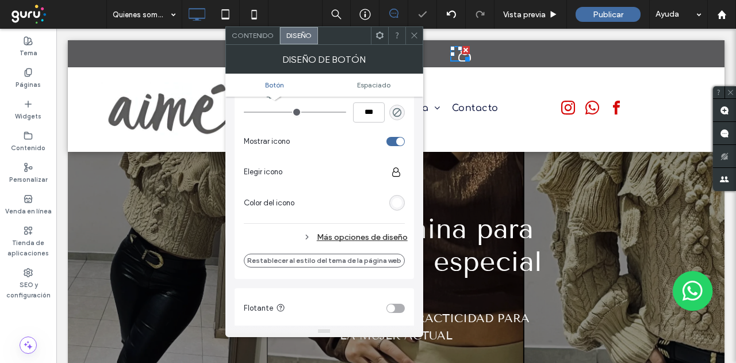
drag, startPoint x: 415, startPoint y: 34, endPoint x: 422, endPoint y: 37, distance: 6.9
click at [415, 35] on icon at bounding box center [414, 35] width 9 height 9
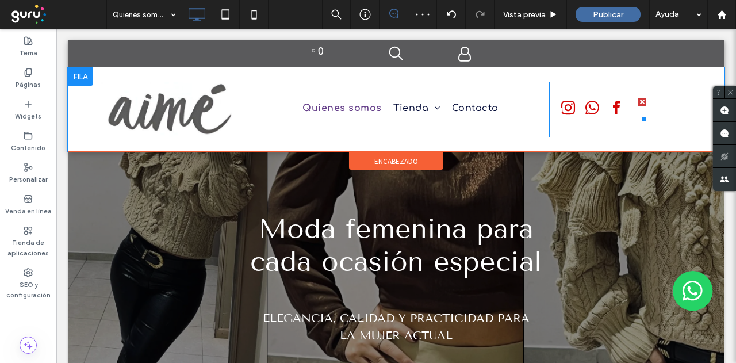
click at [594, 113] on span "whatsapp" at bounding box center [592, 108] width 21 height 21
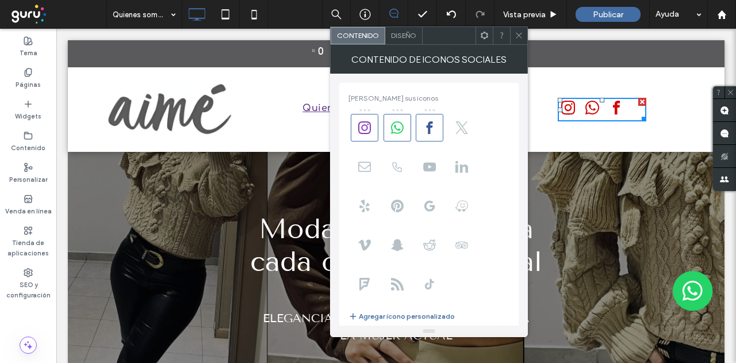
click at [407, 41] on div "Diseño" at bounding box center [403, 35] width 37 height 17
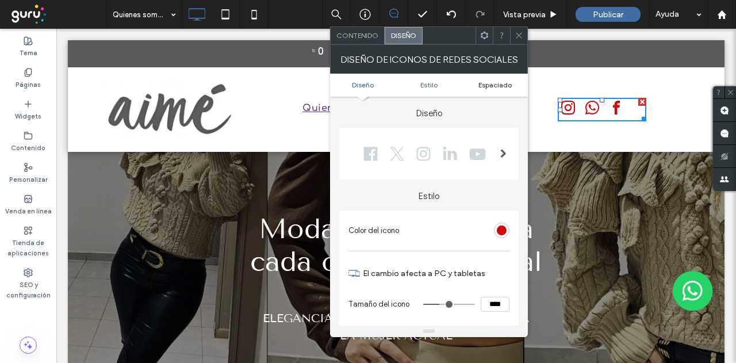
click at [497, 83] on span "Espaciado" at bounding box center [494, 85] width 33 height 9
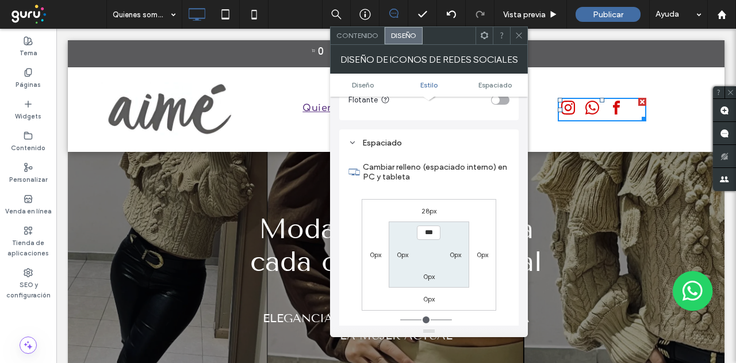
scroll to position [431, 0]
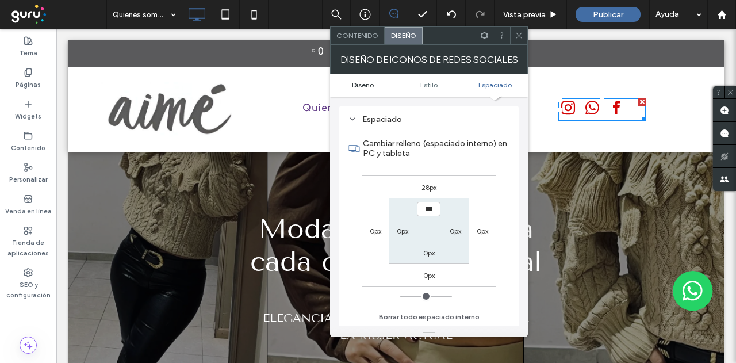
click at [358, 83] on span "Diseño" at bounding box center [363, 85] width 22 height 9
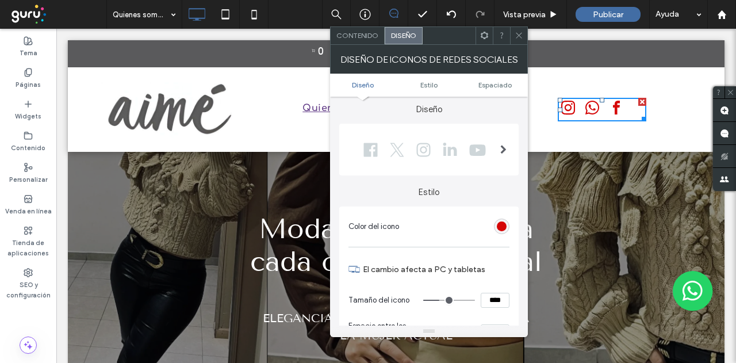
scroll to position [0, 0]
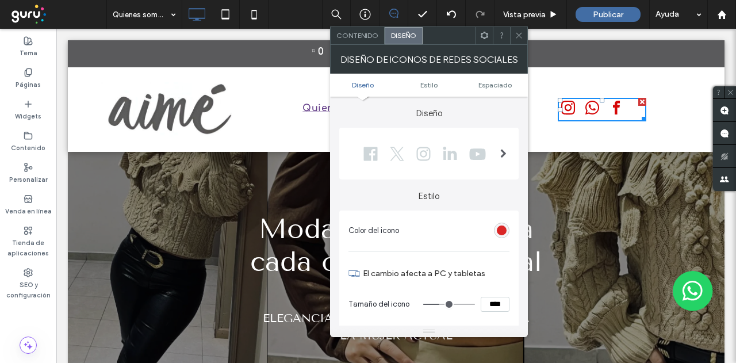
click at [499, 229] on div "rgb(213, 6, 6)" at bounding box center [502, 230] width 10 height 10
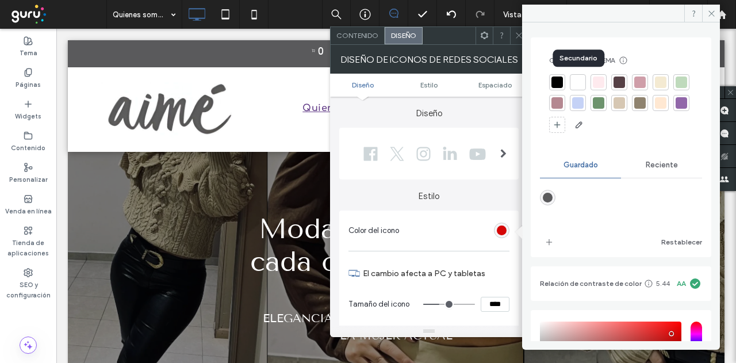
click at [576, 79] on div at bounding box center [578, 82] width 12 height 12
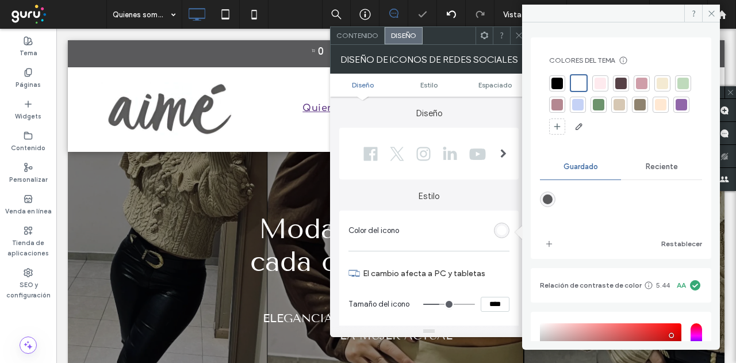
drag, startPoint x: 711, startPoint y: 13, endPoint x: 702, endPoint y: 27, distance: 16.6
click at [710, 13] on icon at bounding box center [711, 13] width 9 height 9
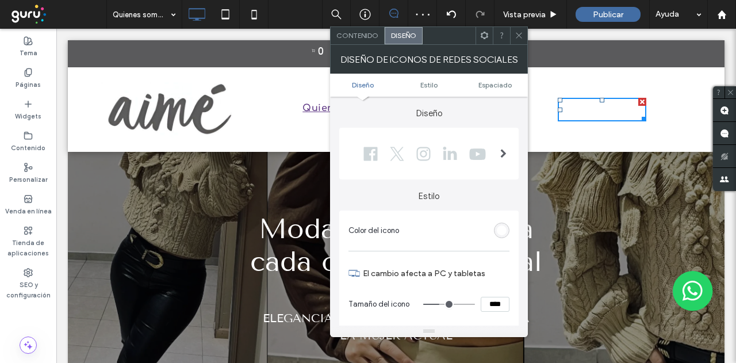
click at [519, 33] on icon at bounding box center [519, 35] width 9 height 9
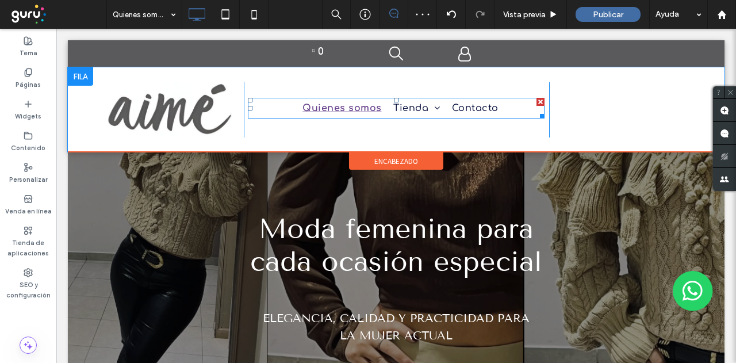
click at [324, 107] on span "Quienes somos" at bounding box center [341, 108] width 79 height 14
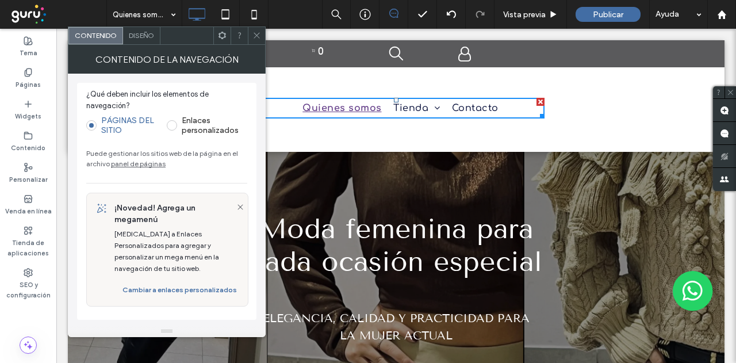
click at [145, 32] on span "Diseño" at bounding box center [141, 35] width 25 height 9
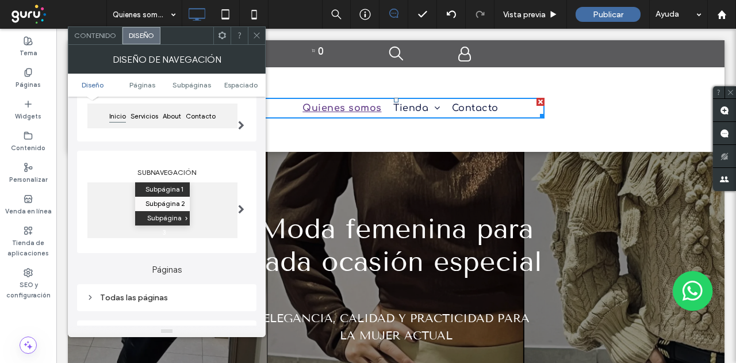
scroll to position [173, 0]
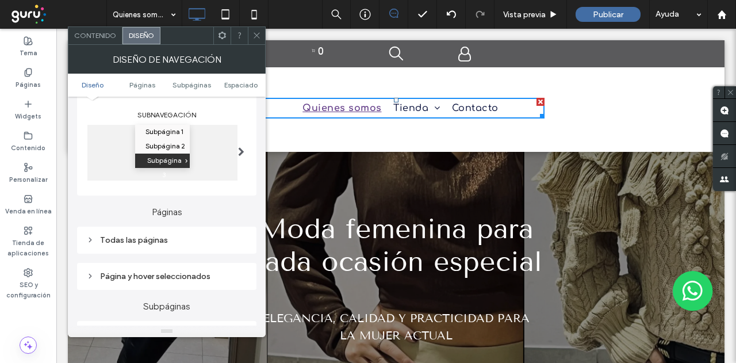
click at [110, 238] on div "Todas las páginas" at bounding box center [166, 240] width 161 height 10
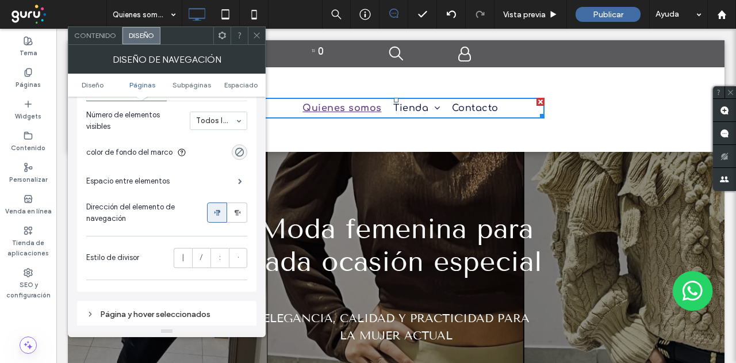
scroll to position [288, 0]
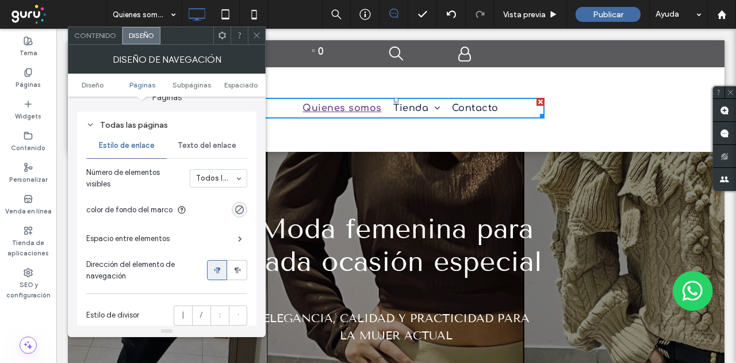
click at [198, 147] on span "Texto del enlace" at bounding box center [207, 145] width 59 height 9
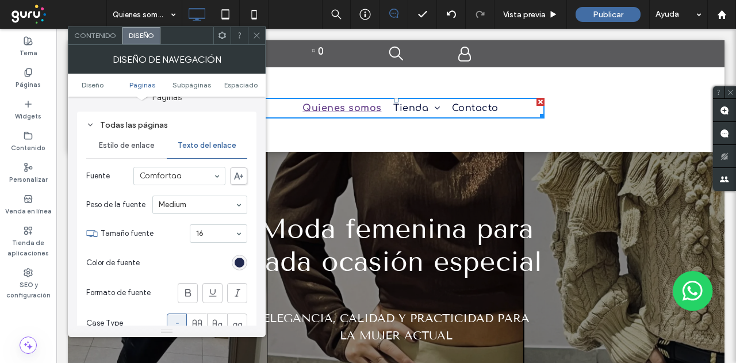
click at [239, 266] on div "rgb(0, 9, 53)" at bounding box center [240, 263] width 10 height 10
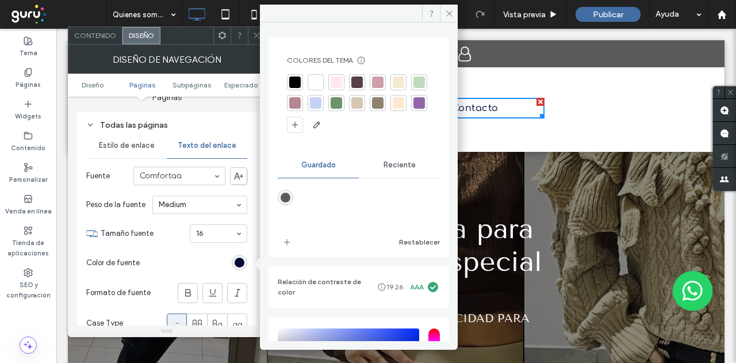
click at [397, 169] on span "Reciente" at bounding box center [400, 164] width 32 height 9
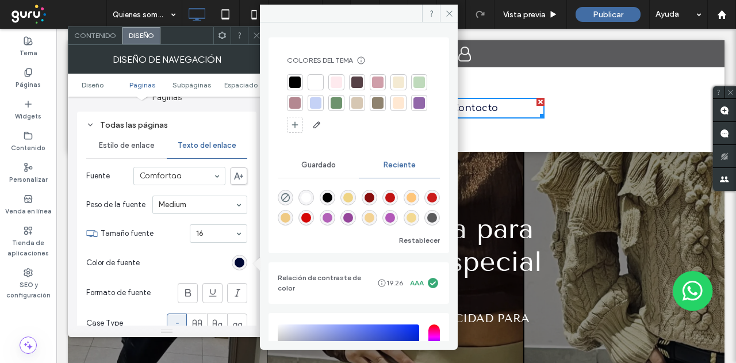
scroll to position [18, 0]
click at [427, 218] on div "rgba(90, 90, 92, 1)" at bounding box center [432, 218] width 10 height 10
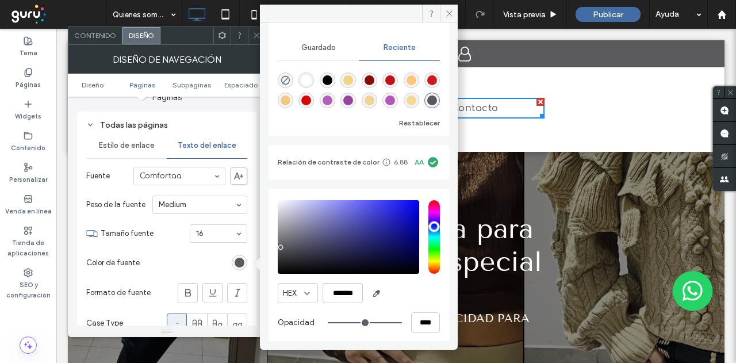
scroll to position [123, 0]
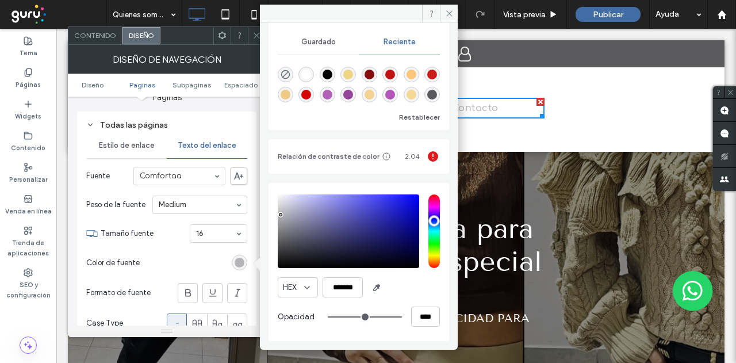
type input "*******"
drag, startPoint x: 281, startPoint y: 242, endPoint x: 281, endPoint y: 213, distance: 28.8
click at [281, 213] on div "pointer" at bounding box center [280, 213] width 3 height 3
click at [445, 9] on icon at bounding box center [449, 13] width 9 height 9
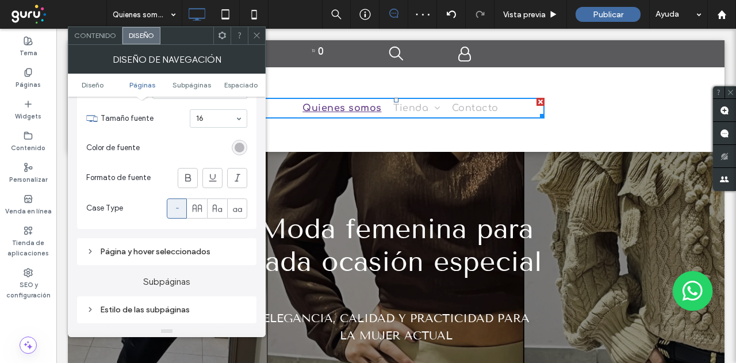
scroll to position [460, 0]
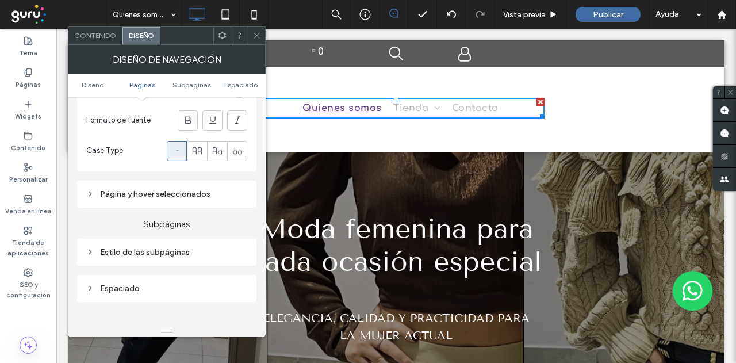
click at [117, 193] on div "Página y hover seleccionados" at bounding box center [166, 194] width 161 height 10
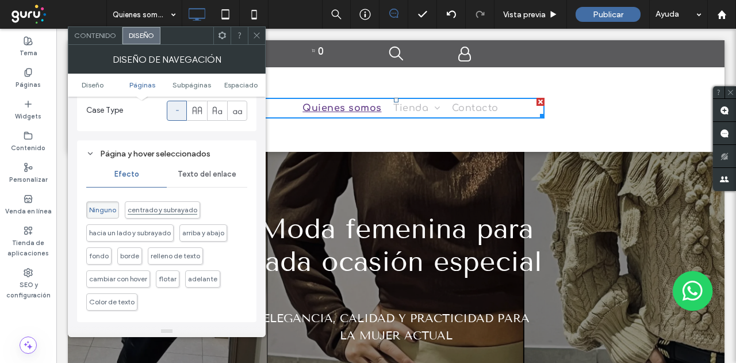
scroll to position [518, 0]
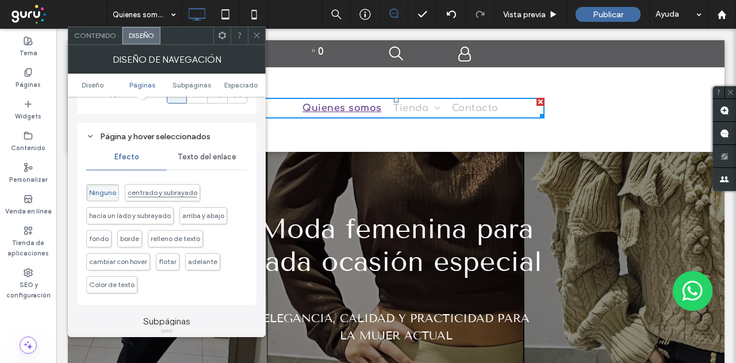
click at [159, 192] on span "centrado y subrayado" at bounding box center [163, 192] width 70 height 9
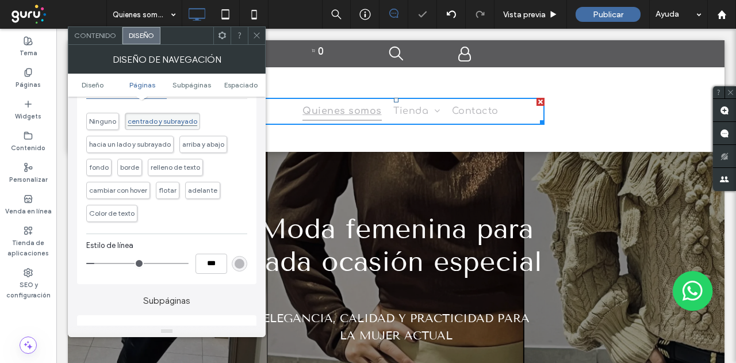
scroll to position [633, 0]
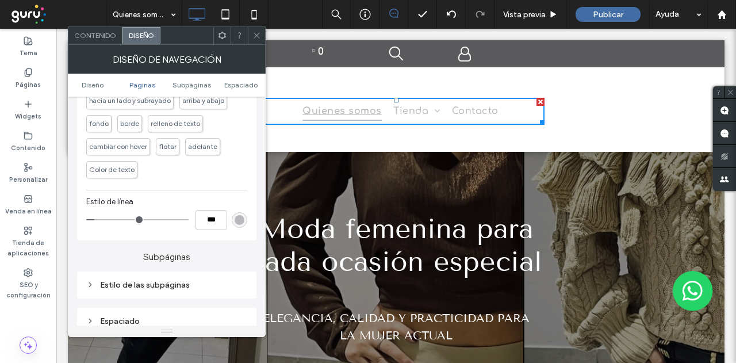
click at [237, 218] on div "rgb(185, 185, 189)" at bounding box center [240, 220] width 10 height 10
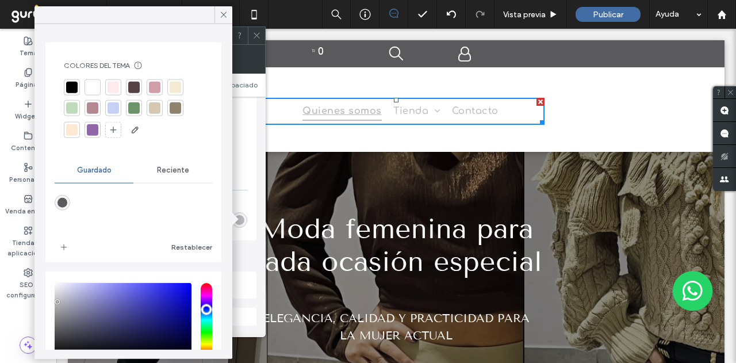
click at [159, 170] on span "Reciente" at bounding box center [173, 170] width 32 height 9
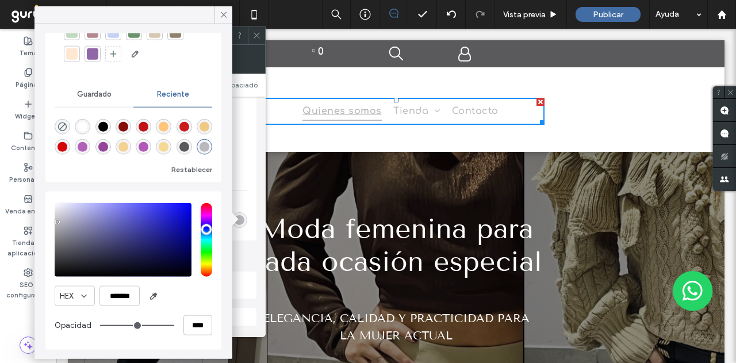
scroll to position [18, 0]
click at [200, 147] on div "rgba(185, 185, 189, 1)" at bounding box center [205, 147] width 10 height 10
click at [86, 94] on span "Guardado" at bounding box center [94, 94] width 35 height 9
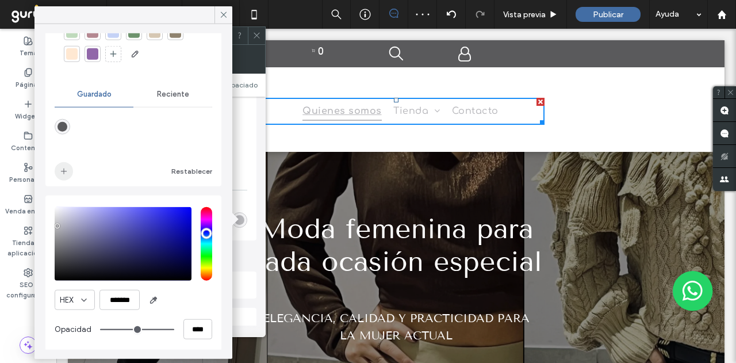
click at [66, 172] on icon "add color" at bounding box center [63, 171] width 9 height 9
click at [223, 14] on icon at bounding box center [224, 15] width 10 height 10
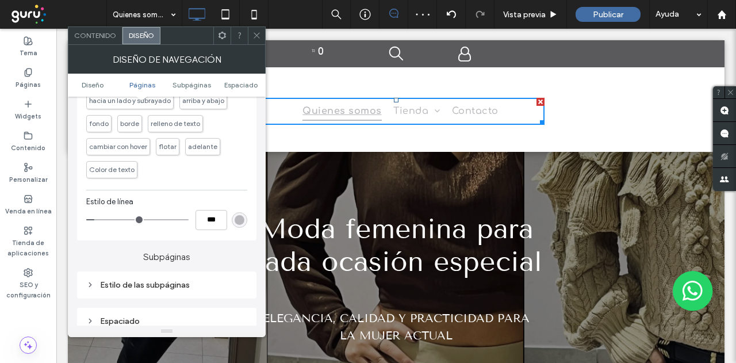
scroll to position [575, 0]
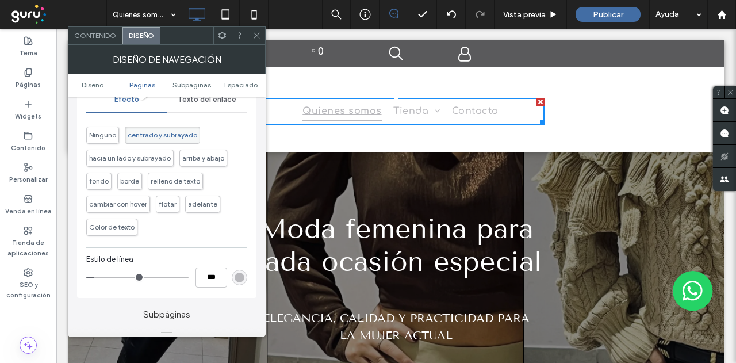
type input "*"
type input "***"
click at [95, 277] on input "range" at bounding box center [137, 277] width 102 height 1
type input "*"
type input "***"
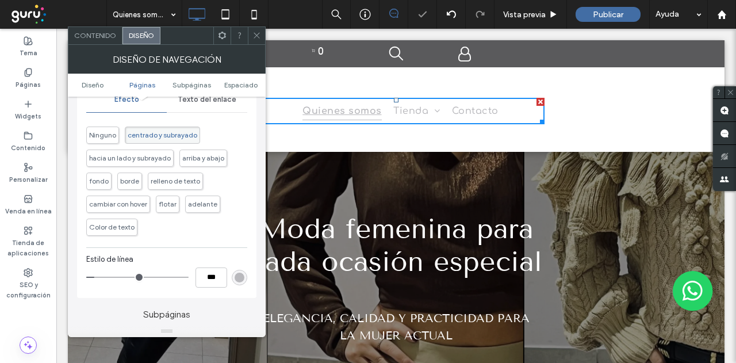
type input "*"
click at [98, 277] on input "range" at bounding box center [137, 277] width 102 height 1
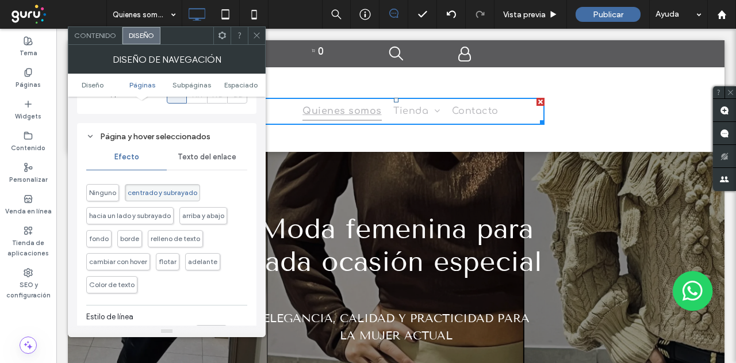
click at [194, 154] on span "Texto del enlace" at bounding box center [207, 156] width 59 height 9
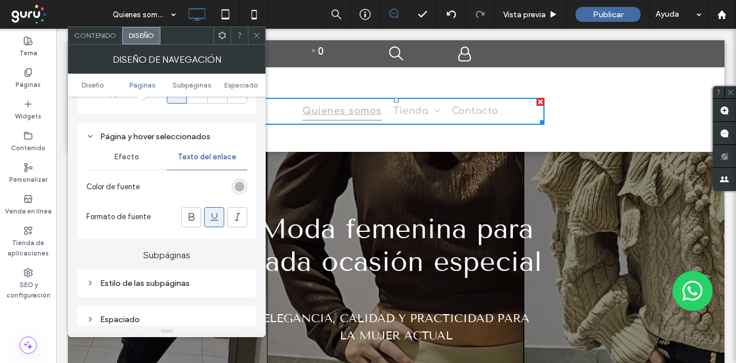
click at [217, 202] on section "Formato de fuente" at bounding box center [166, 217] width 161 height 32
click at [216, 215] on use at bounding box center [213, 216] width 7 height 7
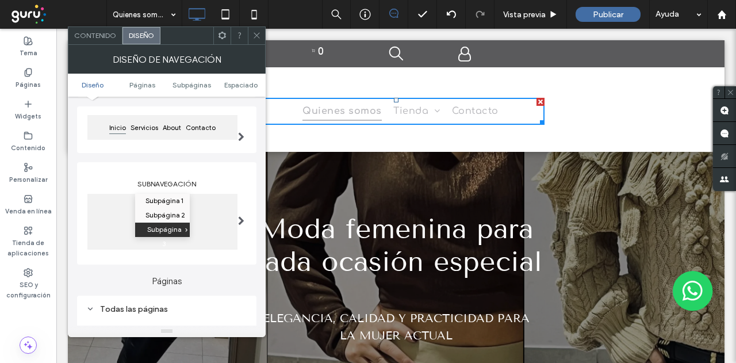
scroll to position [115, 0]
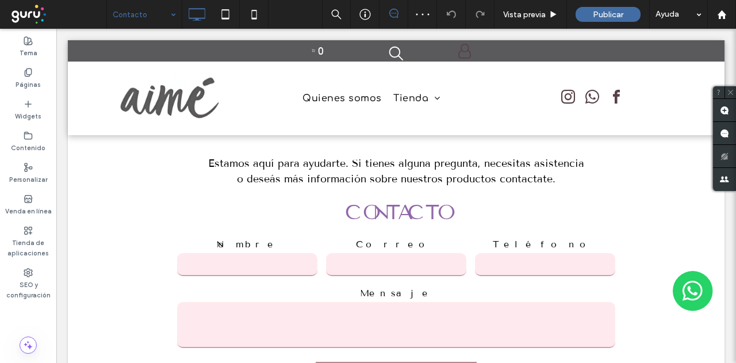
scroll to position [213, 0]
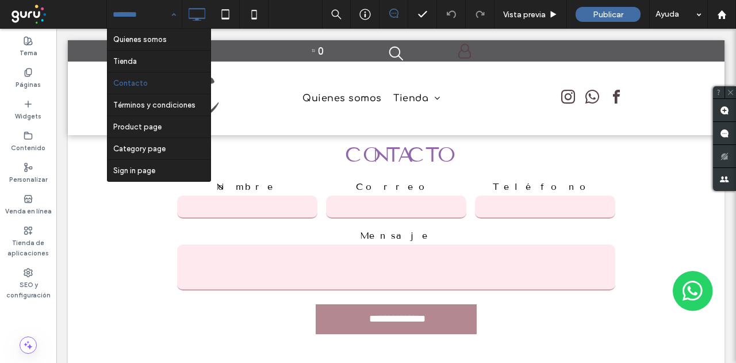
click at [113, 14] on input at bounding box center [142, 14] width 58 height 29
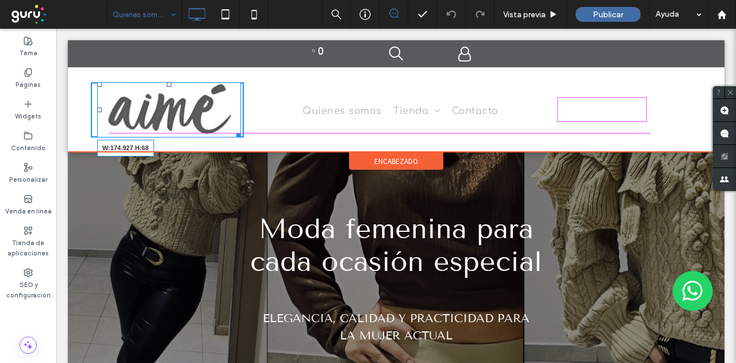
drag, startPoint x: 236, startPoint y: 136, endPoint x: 214, endPoint y: 120, distance: 27.9
click at [214, 120] on div "W:174.927 H:68 Click To Paste" at bounding box center [167, 110] width 153 height 56
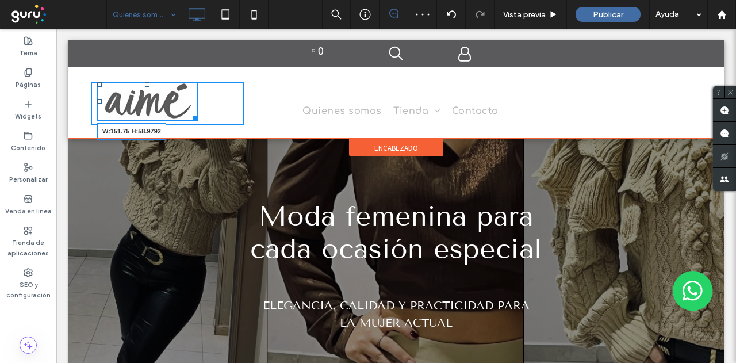
drag, startPoint x: 193, startPoint y: 119, endPoint x: 252, endPoint y: 145, distance: 64.1
click at [189, 114] on div "W:151.75 H:58.9792 Click To Paste" at bounding box center [167, 103] width 153 height 43
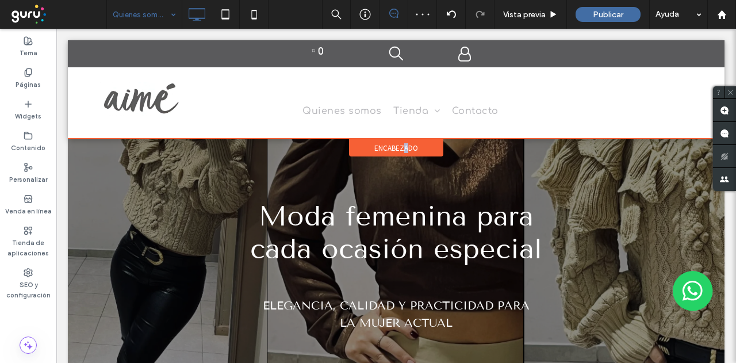
click at [401, 149] on span "encabezado" at bounding box center [396, 148] width 44 height 10
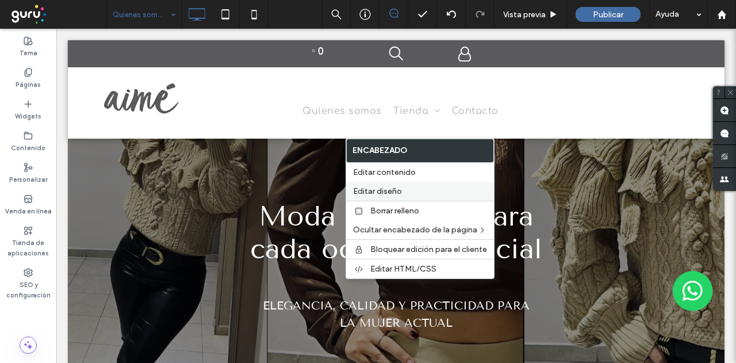
click at [389, 186] on span "Editar diseño" at bounding box center [377, 191] width 49 height 10
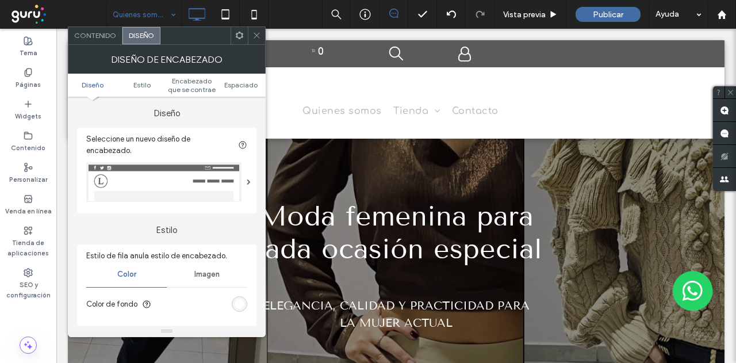
click at [237, 304] on div "rgb(255, 255, 255)" at bounding box center [240, 304] width 10 height 10
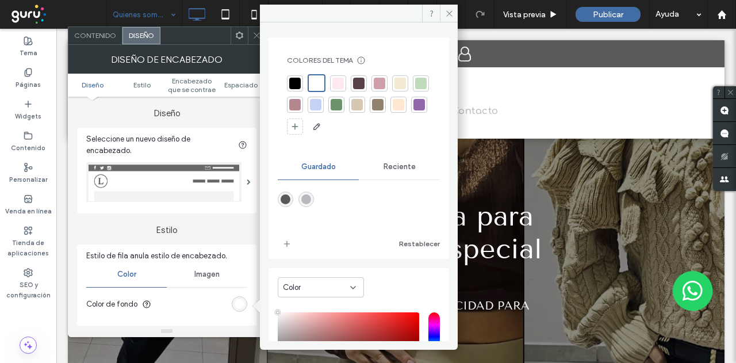
click at [393, 165] on span "Reciente" at bounding box center [400, 166] width 32 height 9
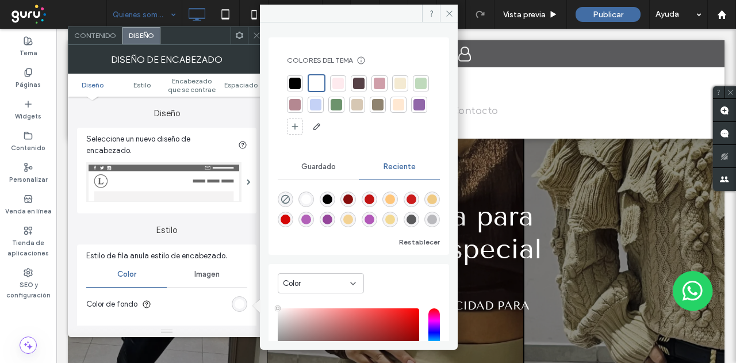
drag, startPoint x: 452, startPoint y: 12, endPoint x: 447, endPoint y: 18, distance: 7.8
click at [452, 13] on icon at bounding box center [449, 13] width 9 height 9
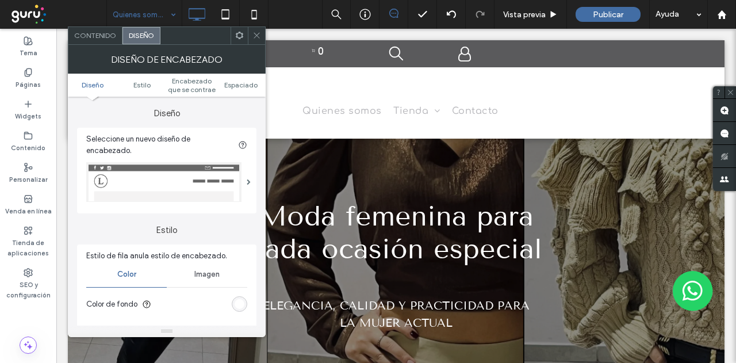
click at [258, 33] on icon at bounding box center [256, 35] width 9 height 9
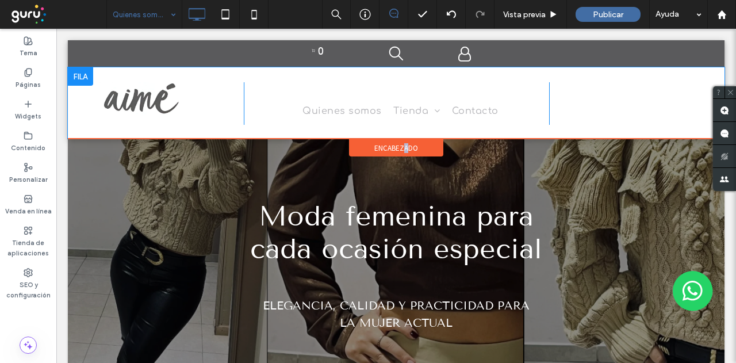
click at [78, 77] on div at bounding box center [80, 76] width 25 height 18
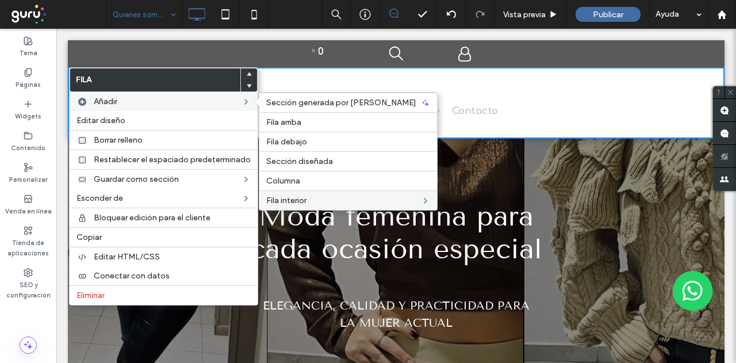
click at [370, 192] on div "Fila interior" at bounding box center [348, 200] width 178 height 20
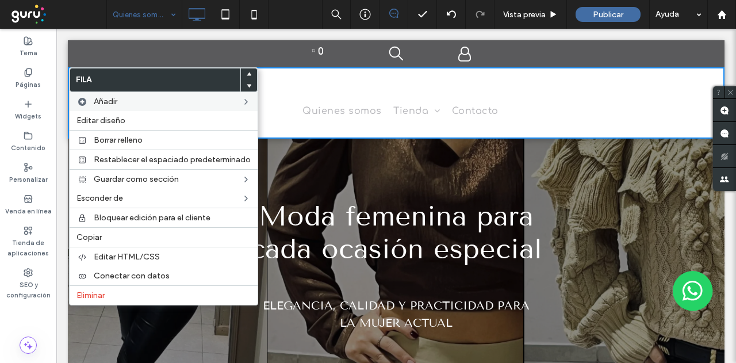
drag, startPoint x: 423, startPoint y: 166, endPoint x: 399, endPoint y: 162, distance: 24.5
click at [423, 166] on div "Moda femenina para cada ocasión especial Elegancia, calidad y practicidad para …" at bounding box center [396, 290] width 657 height 302
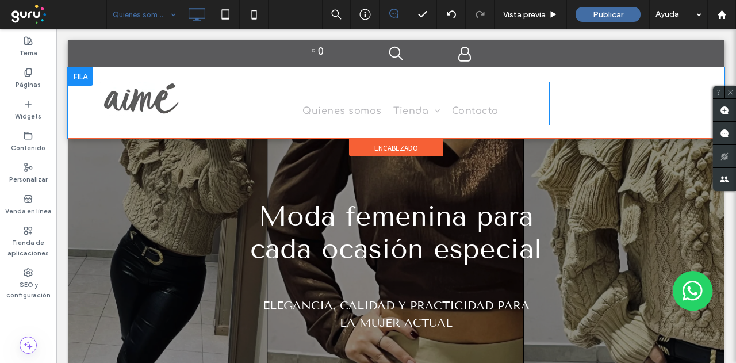
click at [75, 70] on div at bounding box center [80, 76] width 25 height 18
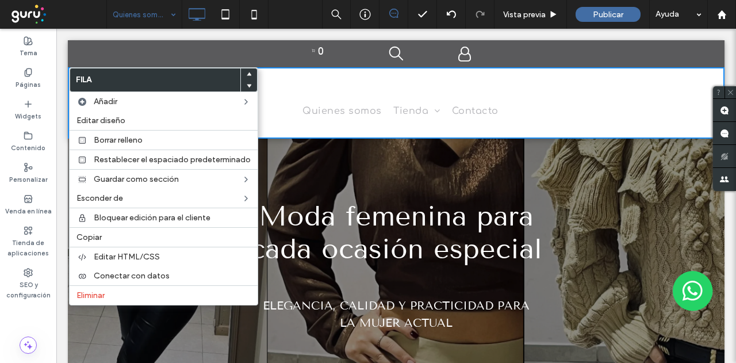
click at [433, 171] on div "Moda femenina para cada ocasión especial Elegancia, calidad y practicidad para …" at bounding box center [396, 290] width 657 height 302
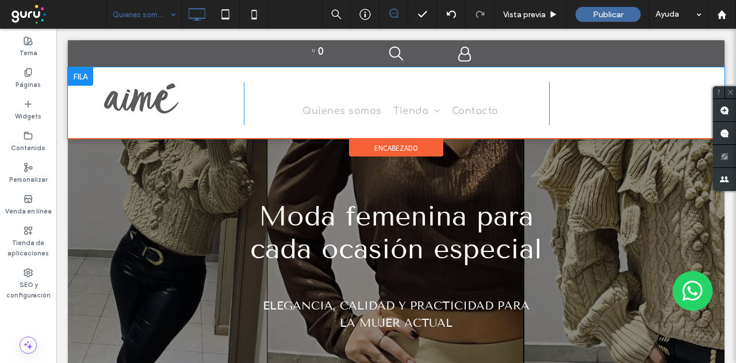
click at [81, 74] on div at bounding box center [80, 76] width 25 height 18
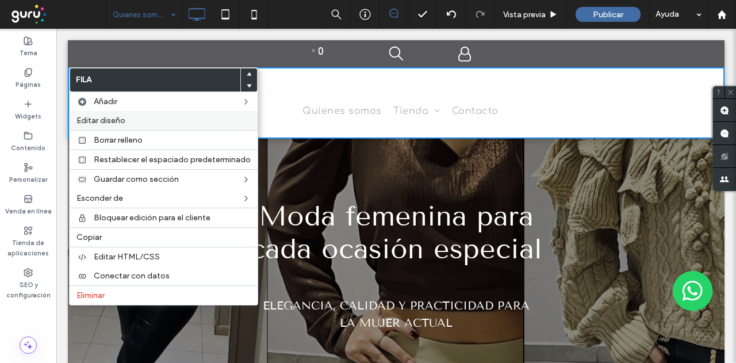
click at [97, 118] on span "Editar diseño" at bounding box center [100, 121] width 49 height 10
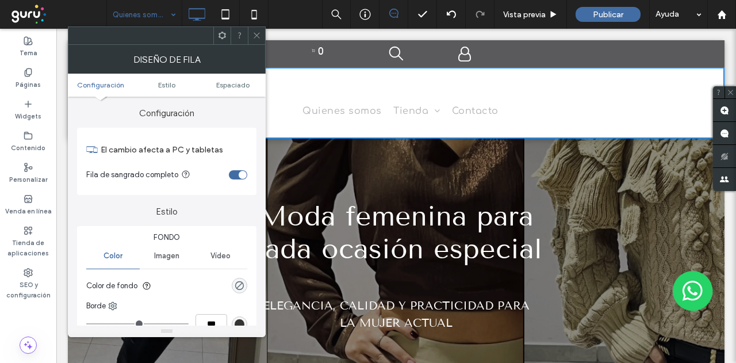
click at [169, 255] on span "Imagen" at bounding box center [166, 255] width 25 height 9
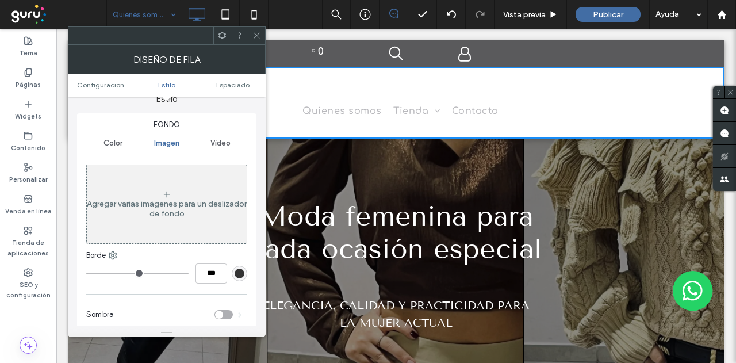
scroll to position [115, 0]
click at [161, 201] on div "Agregar varias imágenes para un deslizador de fondo" at bounding box center [167, 207] width 160 height 20
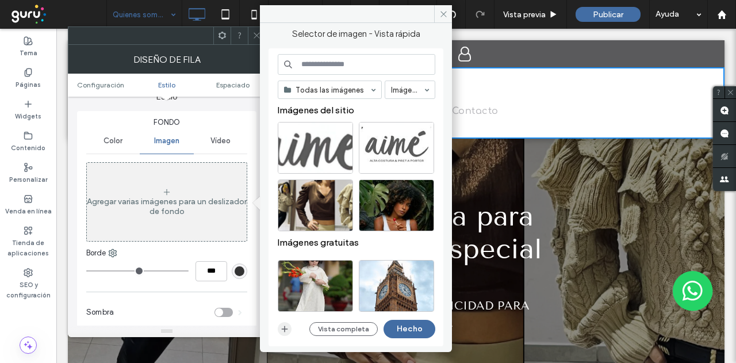
click at [284, 328] on icon "button" at bounding box center [284, 328] width 9 height 9
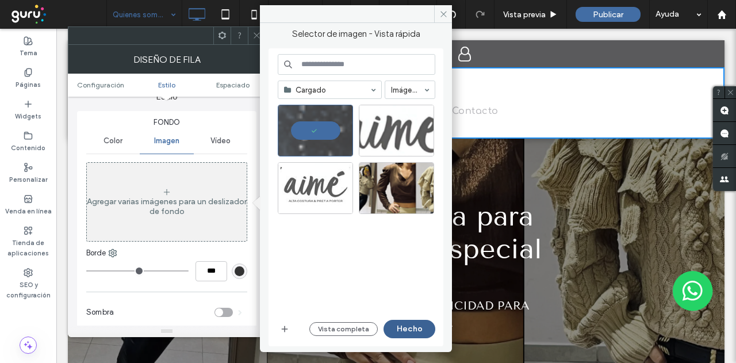
click at [410, 328] on button "Hecho" at bounding box center [410, 329] width 52 height 18
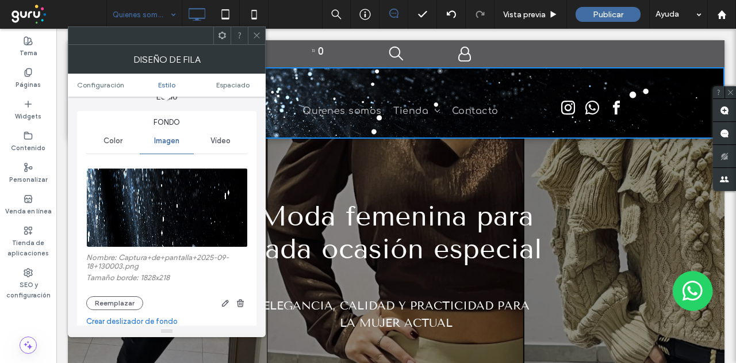
click at [256, 34] on icon at bounding box center [256, 35] width 9 height 9
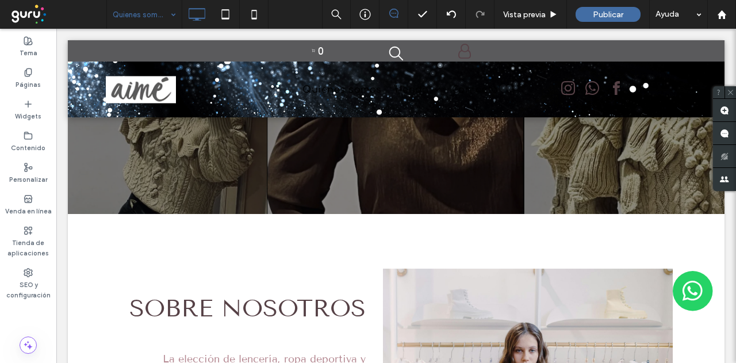
scroll to position [0, 0]
